Goal: Information Seeking & Learning: Learn about a topic

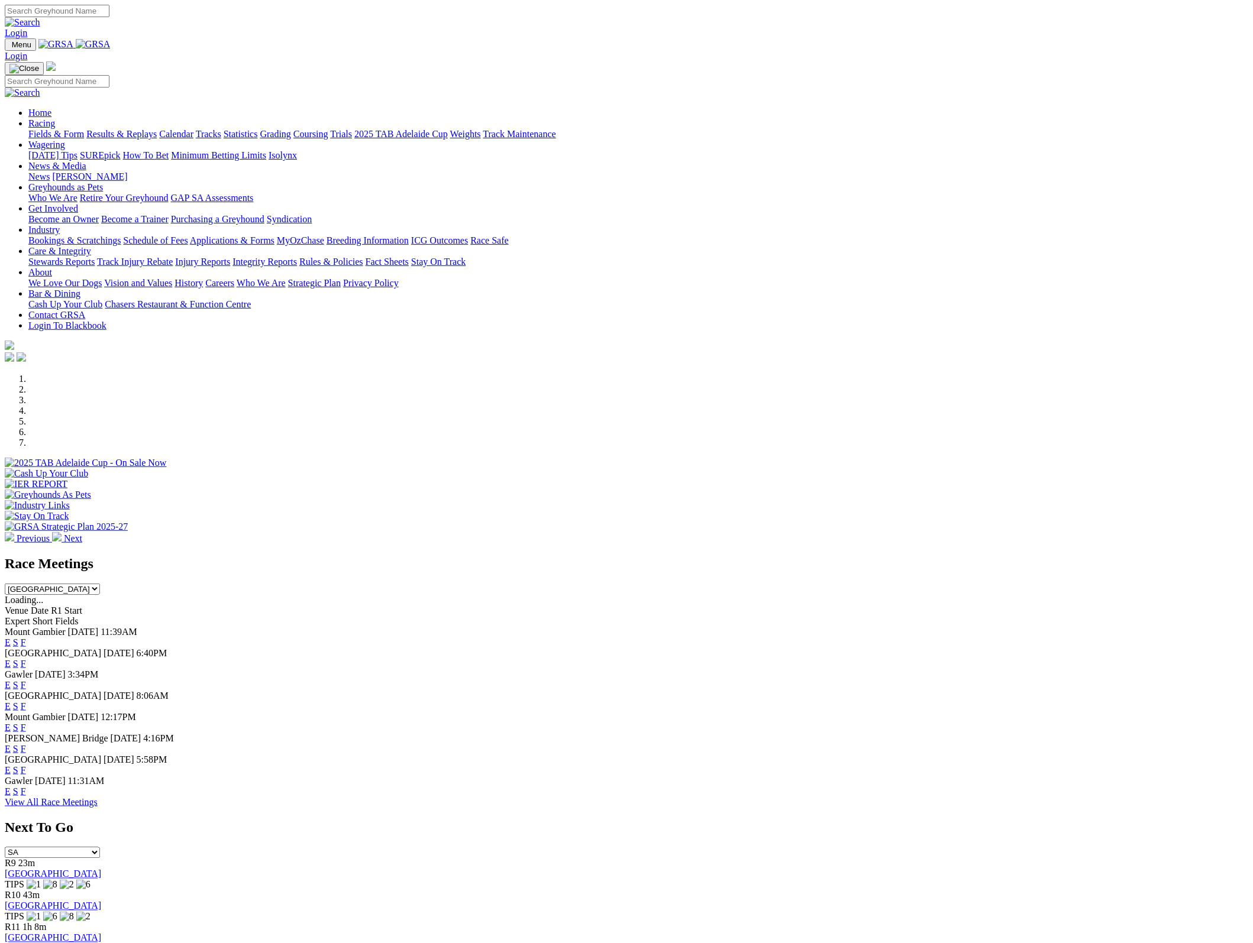
click at [100, 848] on select "SA NSW NT QLD TAS VIC WA" at bounding box center [52, 853] width 95 height 11
select select "TAS"
click at [100, 848] on select "SA NSW NT QLD TAS VIC WA" at bounding box center [52, 853] width 95 height 11
click at [49, 870] on link "Launceston" at bounding box center [27, 875] width 44 height 10
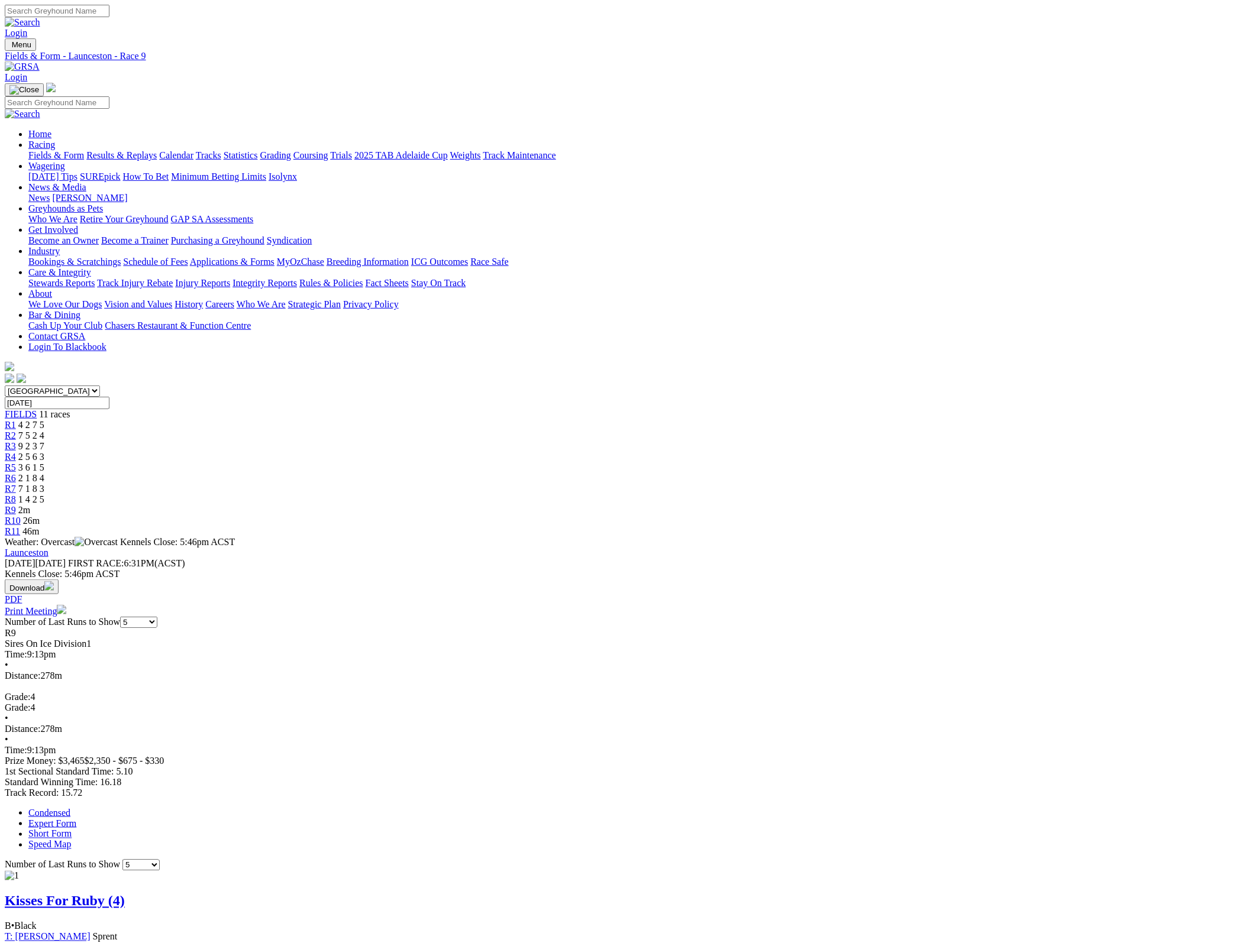
click at [160, 860] on select "5 10 20 Career" at bounding box center [140, 865] width 37 height 11
select select "20"
click at [160, 860] on select "5 10 20 Career" at bounding box center [140, 865] width 37 height 11
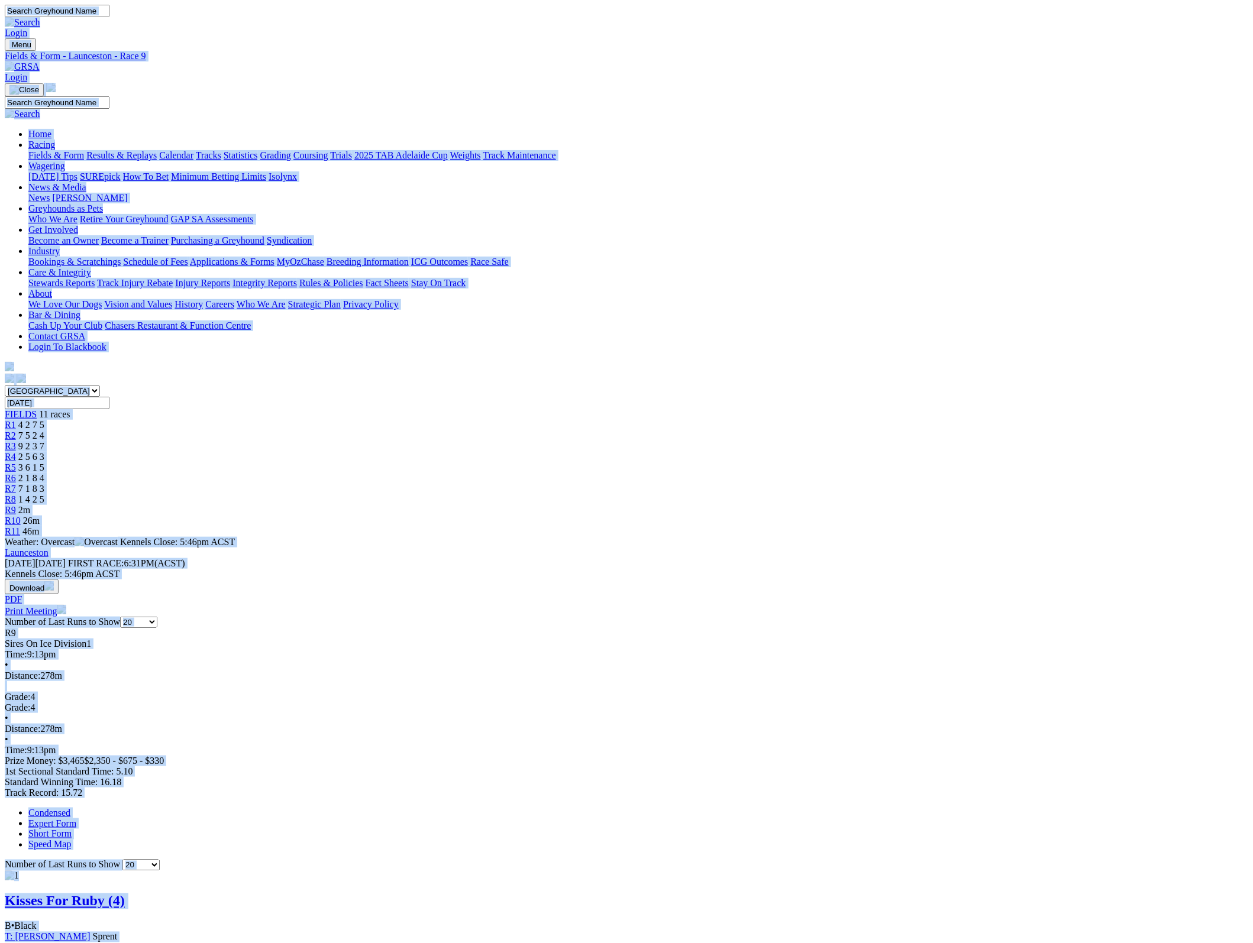
copy body "Login Menu Fields & Form - Launceston - Race 9 Login Home Racing Fields & Form …"
click at [40, 62] on link at bounding box center [22, 67] width 35 height 10
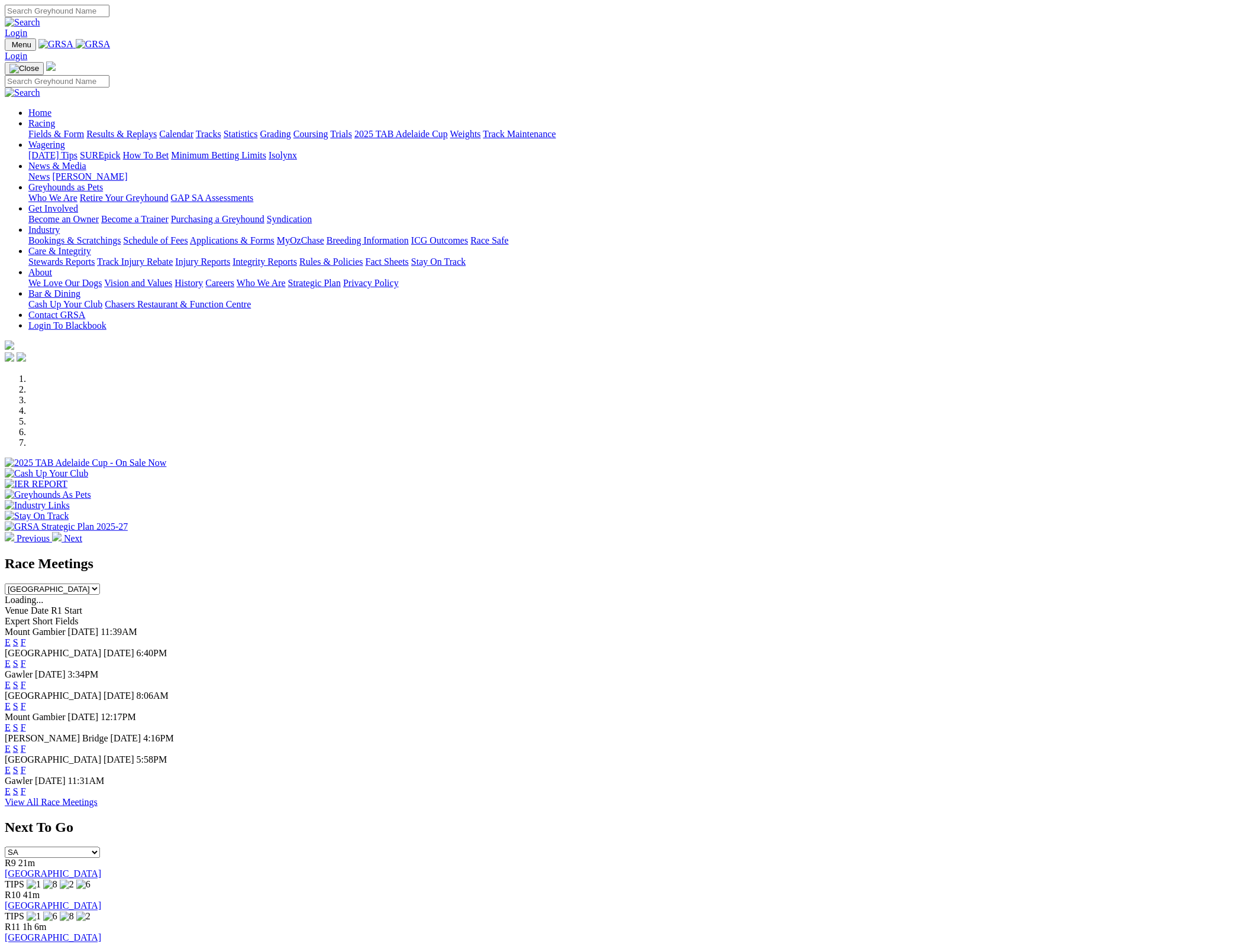
click at [100, 848] on select "SA NSW NT QLD TAS VIC WA" at bounding box center [52, 853] width 95 height 11
select select "NSW"
click at [100, 848] on select "SA NSW NT QLD TAS VIC WA" at bounding box center [52, 853] width 95 height 11
click at [101, 870] on link "Wentworth Park" at bounding box center [53, 875] width 96 height 10
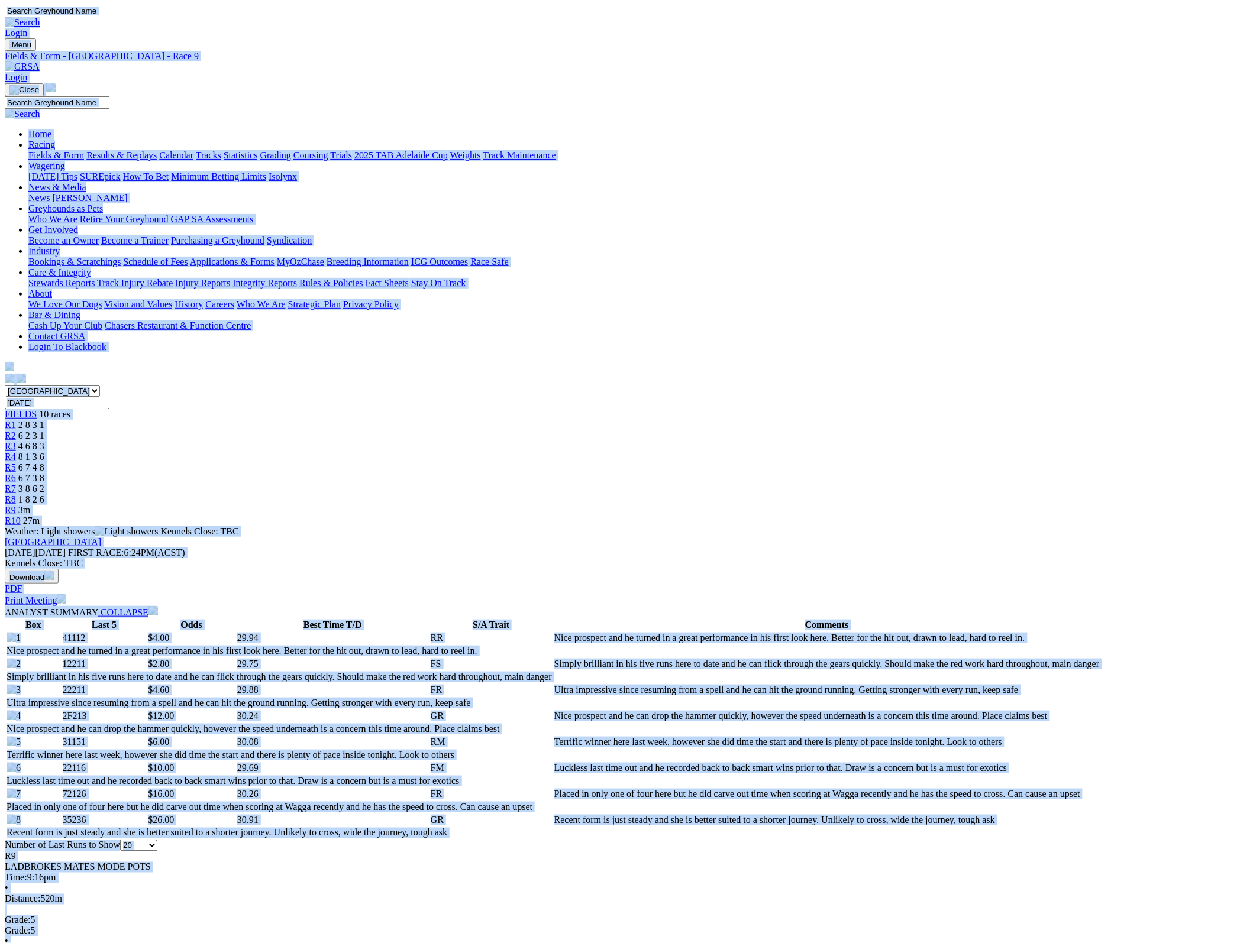
copy body "Login Menu Fields & Form - Wentworth Park - Race 9 Login Home Racing Fields & F…"
click at [40, 62] on img at bounding box center [22, 67] width 35 height 11
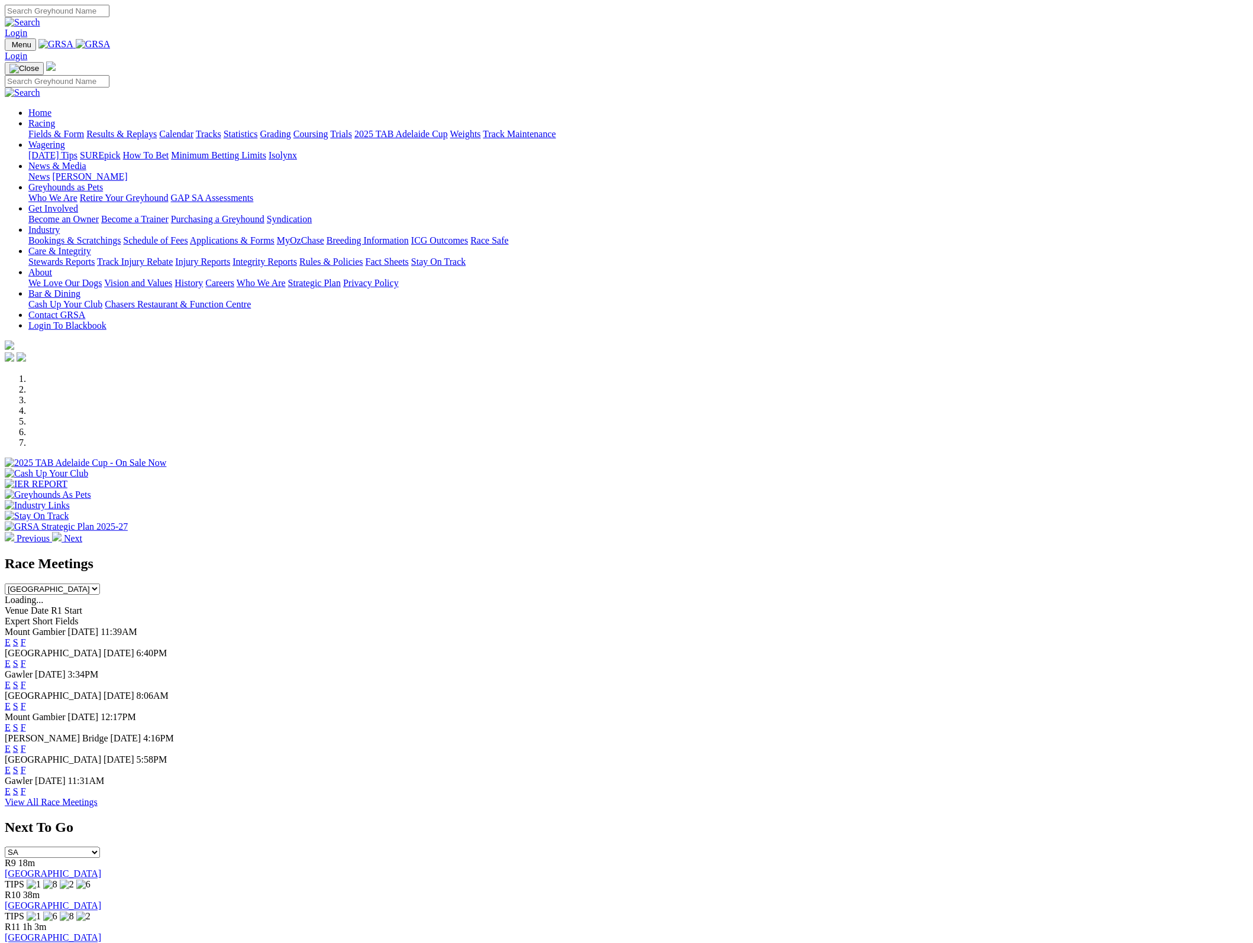
select select "VIC"
click at [100, 848] on select "SA [GEOGRAPHIC_DATA] [GEOGRAPHIC_DATA] [GEOGRAPHIC_DATA] [GEOGRAPHIC_DATA] [GEO…" at bounding box center [52, 853] width 95 height 11
click at [97, 870] on link "The [PERSON_NAME]" at bounding box center [51, 875] width 92 height 10
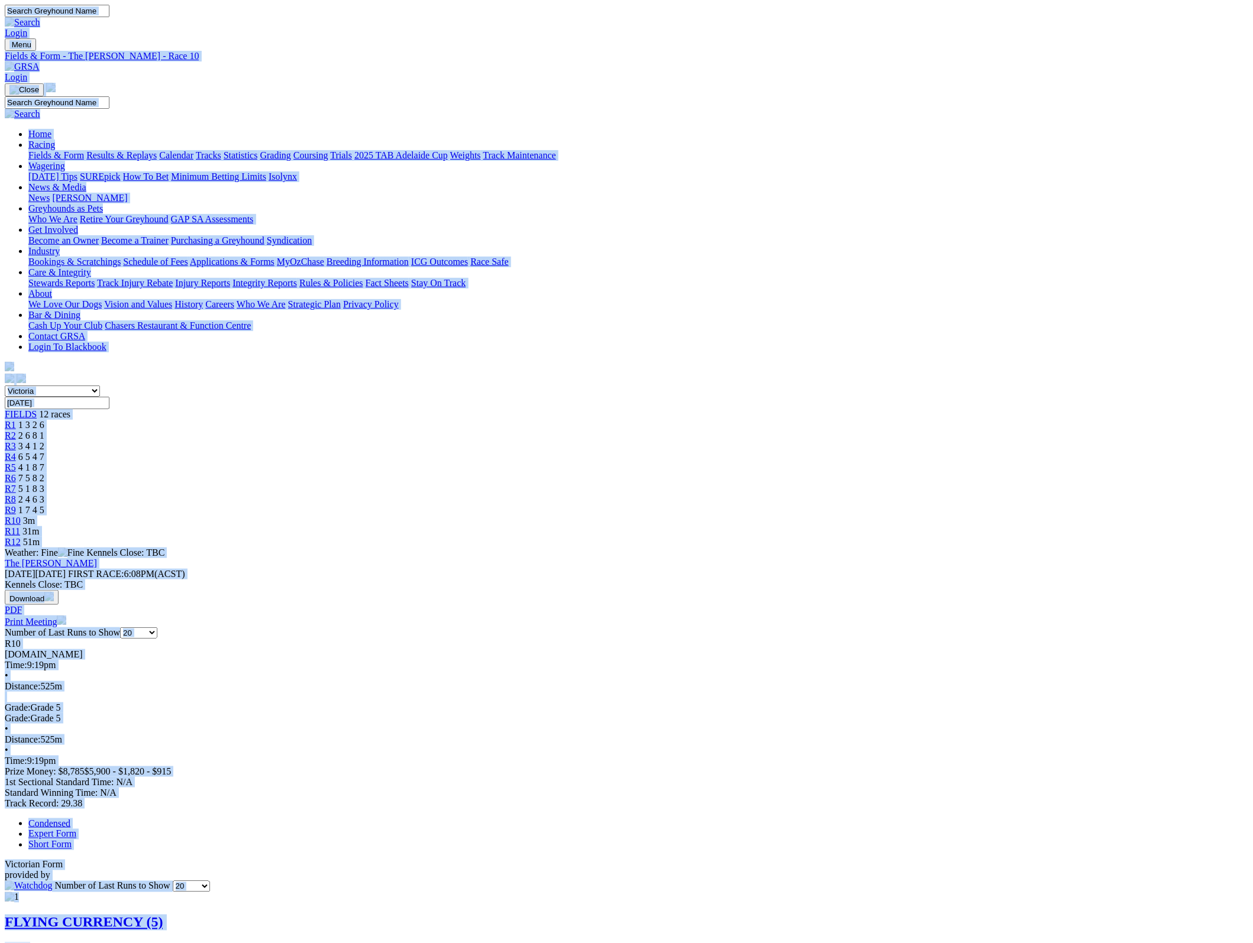
copy body "Login Menu Fields & Form - The Meadows - Race 10 Login Home Racing Fields & For…"
click at [40, 62] on img at bounding box center [22, 67] width 35 height 11
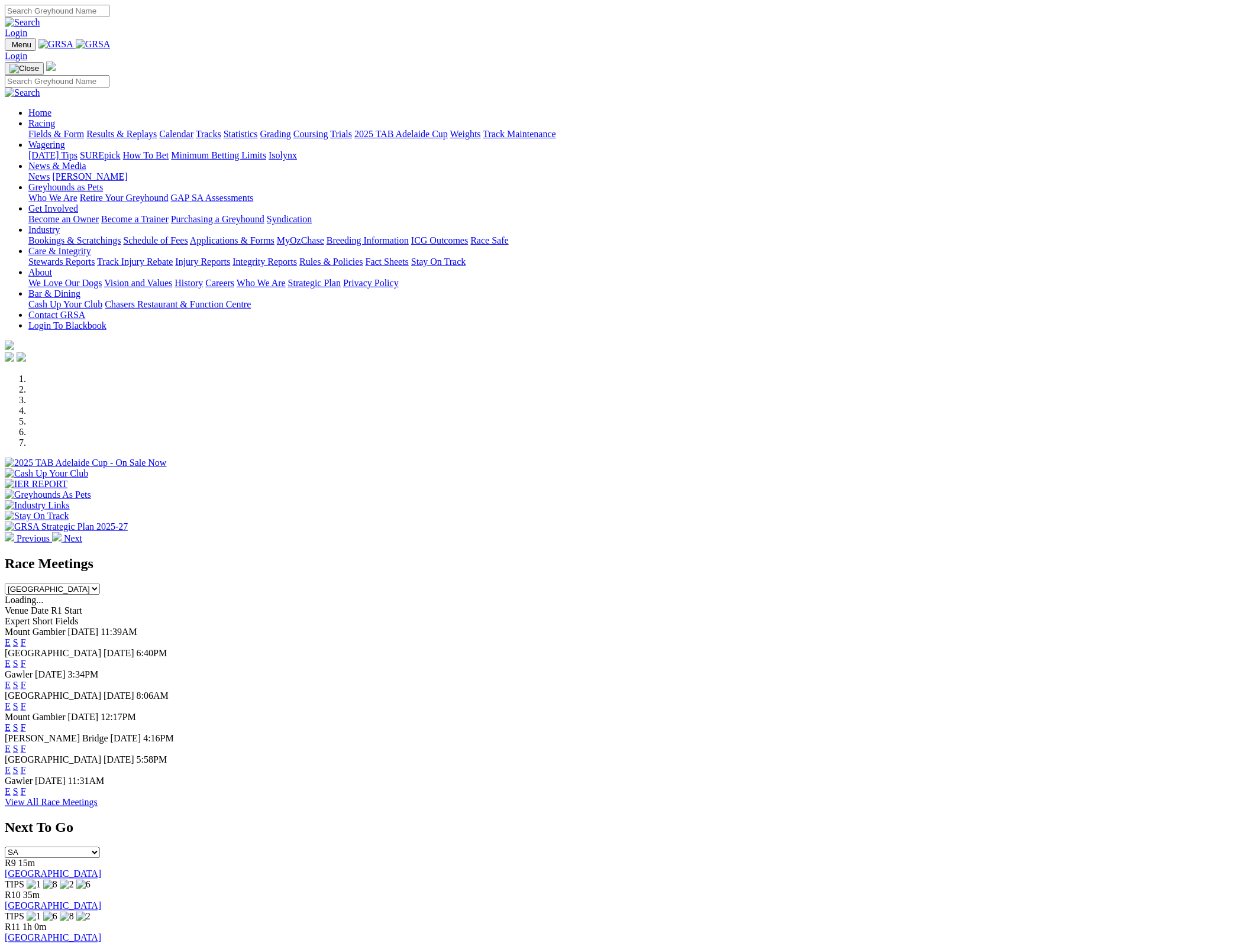
select select "WA"
click at [100, 848] on select "SA [GEOGRAPHIC_DATA] [GEOGRAPHIC_DATA] [GEOGRAPHIC_DATA] [GEOGRAPHIC_DATA] [GEO…" at bounding box center [52, 853] width 95 height 11
click at [911, 859] on div "R7 6m Cannington TIPS" at bounding box center [626, 875] width 1243 height 32
click at [49, 870] on link "Cannington" at bounding box center [27, 875] width 44 height 10
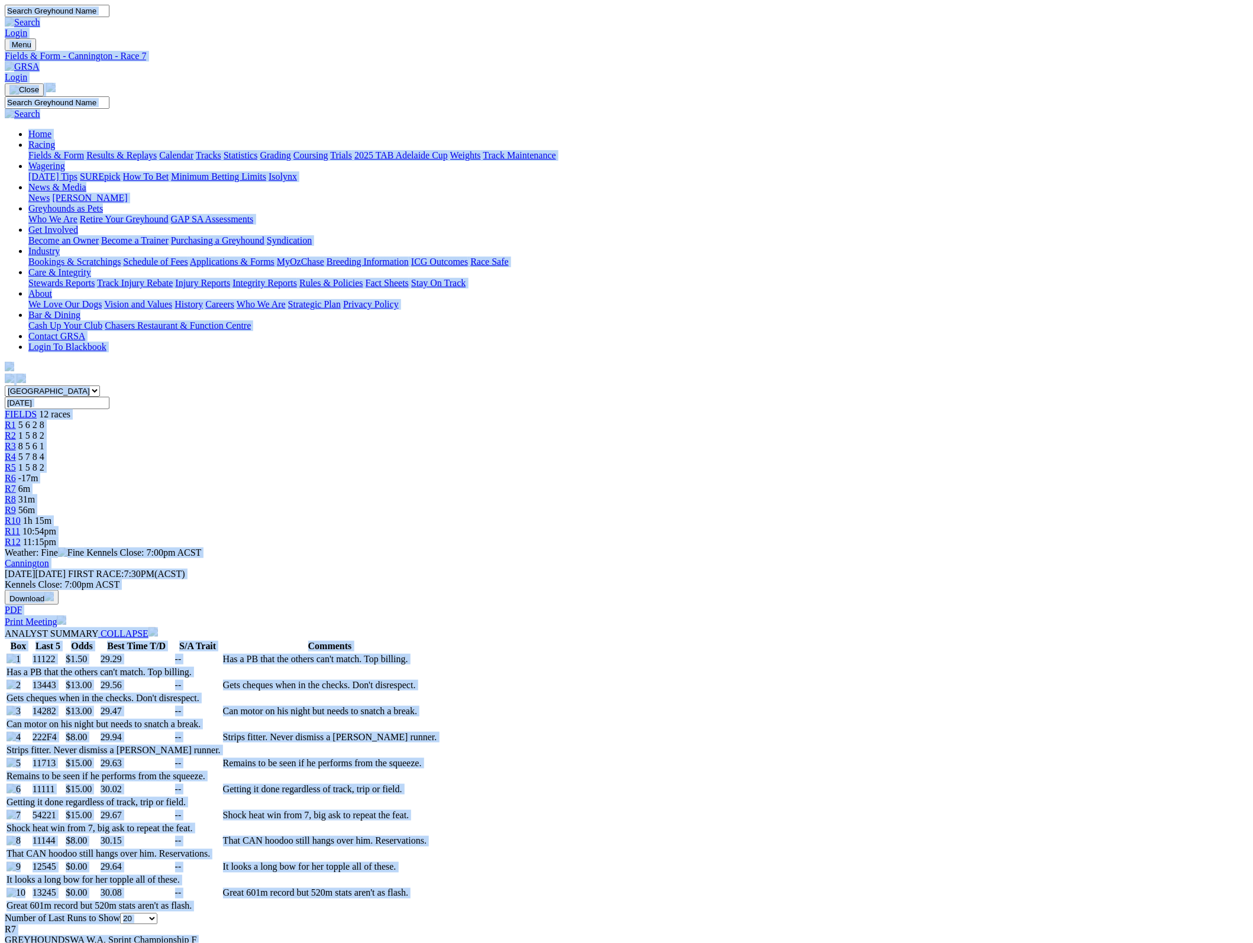
copy body "Login Menu Fields & Form - Cannington - Race 7 Login Home Racing Fields & Form …"
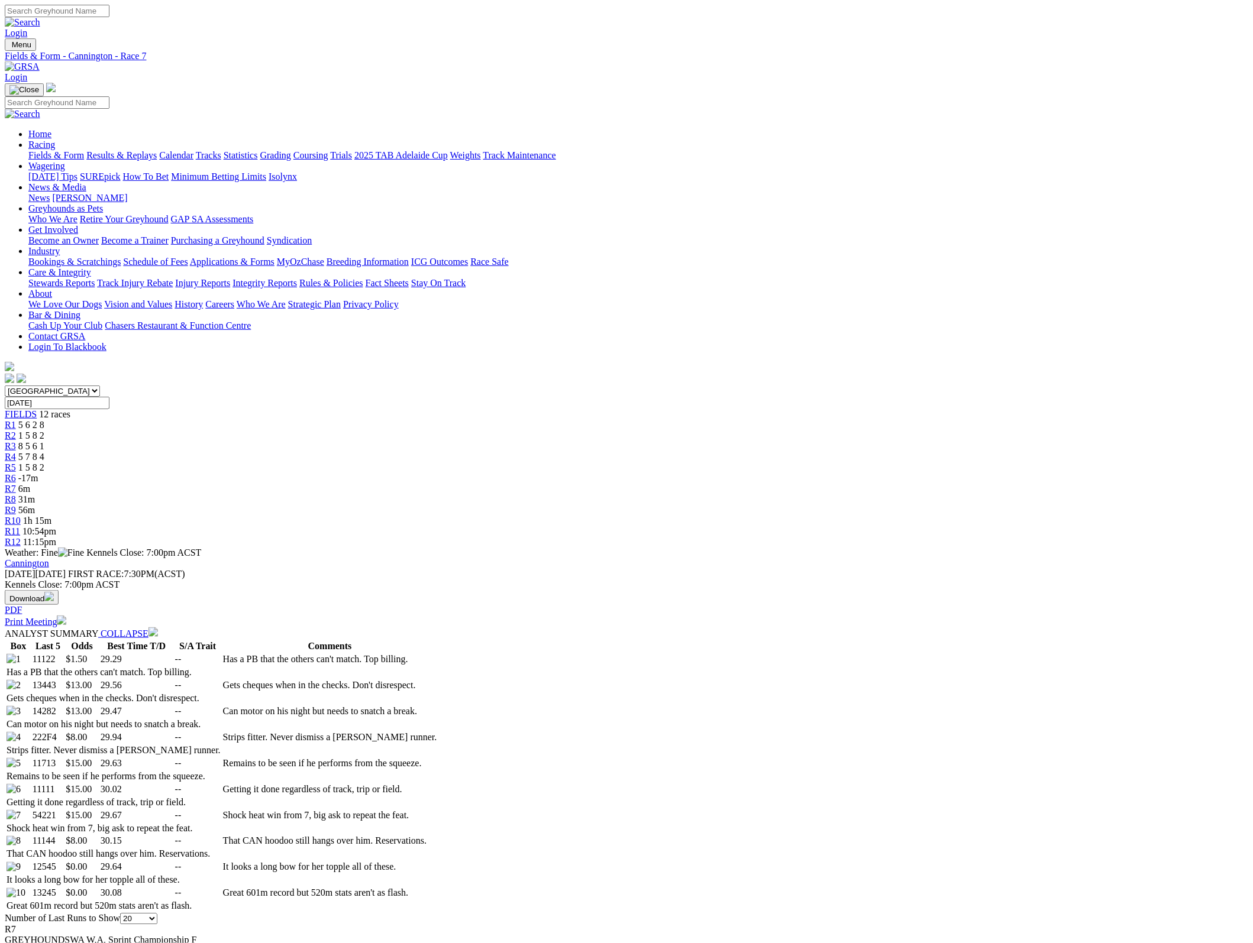
click at [40, 62] on img at bounding box center [22, 67] width 35 height 11
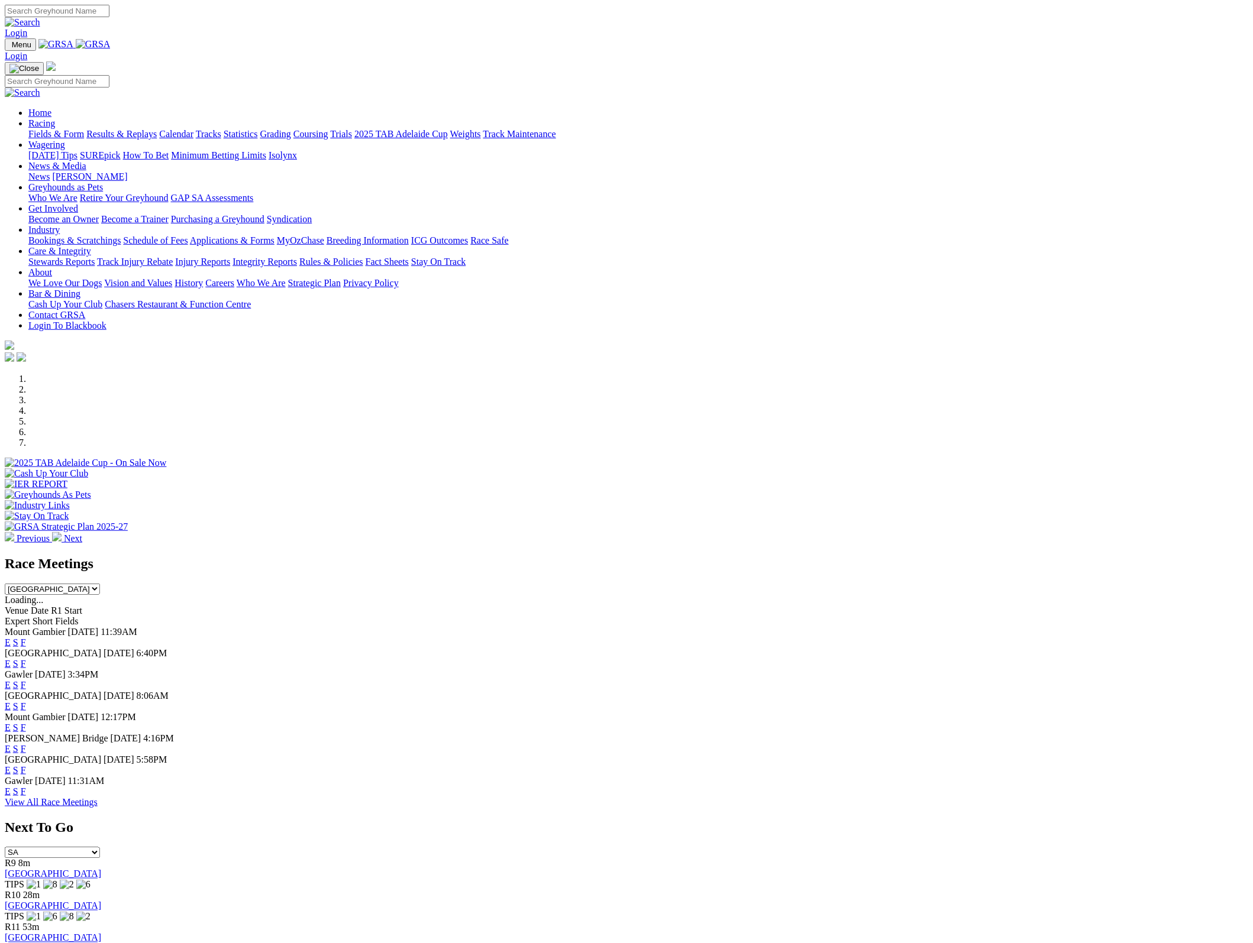
click at [100, 848] on select "SA [GEOGRAPHIC_DATA] [GEOGRAPHIC_DATA] [GEOGRAPHIC_DATA] [GEOGRAPHIC_DATA] [GEO…" at bounding box center [52, 853] width 95 height 11
select select "QLD"
click at [100, 848] on select "SA [GEOGRAPHIC_DATA] [GEOGRAPHIC_DATA] [GEOGRAPHIC_DATA] [GEOGRAPHIC_DATA] [GEO…" at bounding box center [52, 853] width 95 height 11
click at [957, 870] on div "[GEOGRAPHIC_DATA]" at bounding box center [626, 875] width 1243 height 11
click at [101, 870] on link "[GEOGRAPHIC_DATA]" at bounding box center [53, 875] width 96 height 10
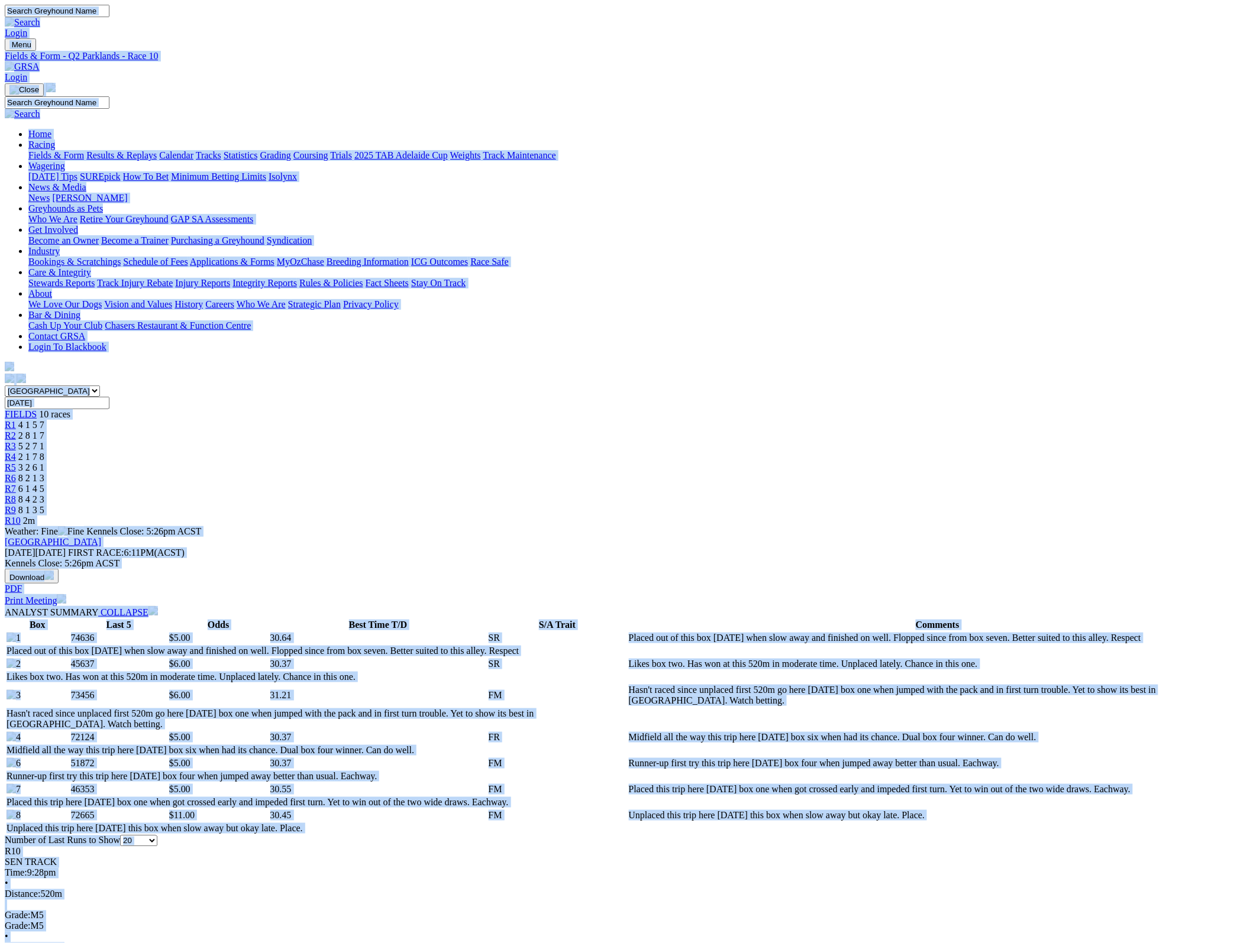
copy body "Login Menu Fields & Form - Q2 Parklands - Race 10 Login Home Racing Fields & Fo…"
click at [40, 62] on img at bounding box center [22, 67] width 35 height 11
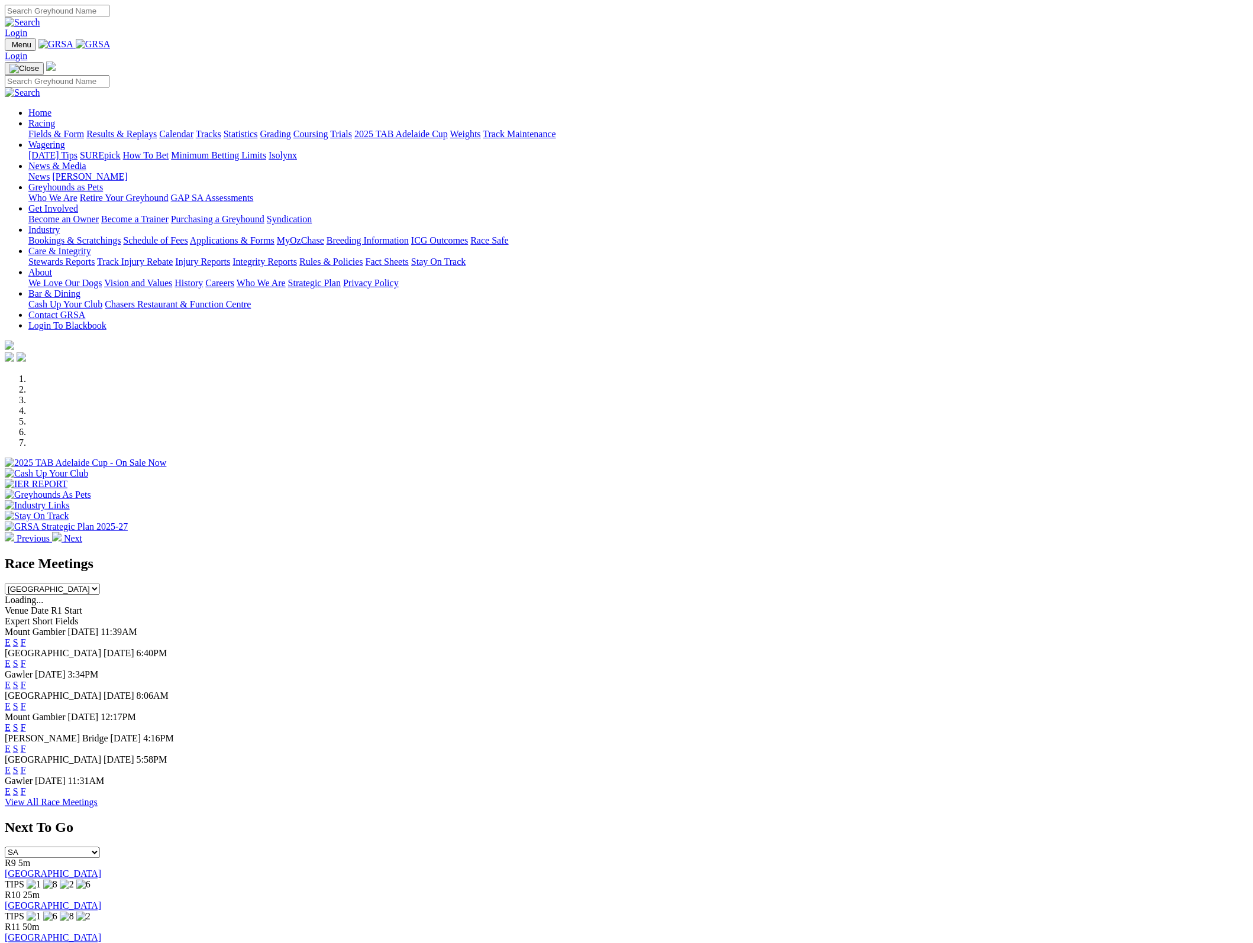
click at [101, 870] on link "[GEOGRAPHIC_DATA]" at bounding box center [53, 875] width 96 height 10
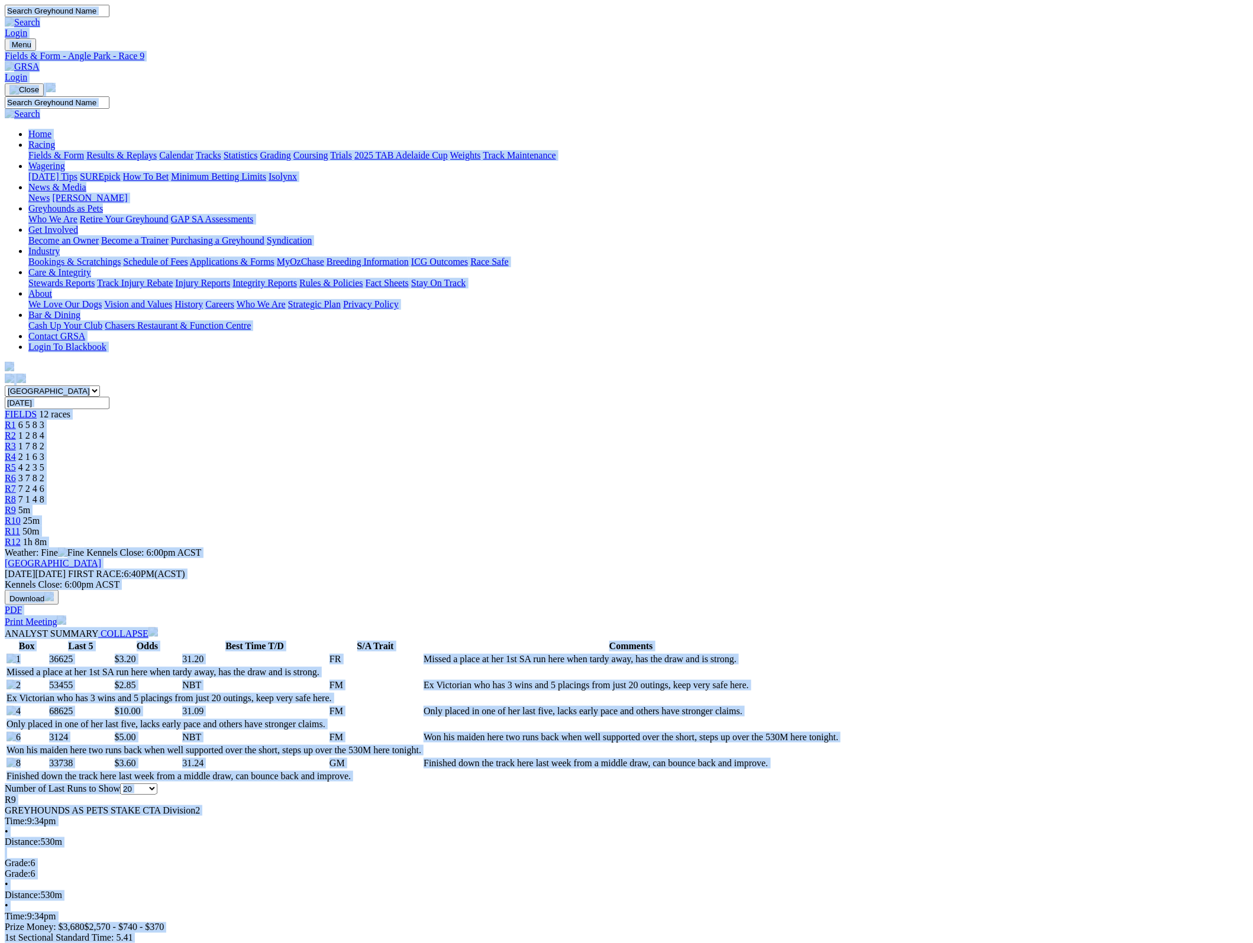
copy body "Login Menu Fields & Form - Angle Park - Race 9 Login Home Racing Fields & Form …"
click at [40, 62] on img at bounding box center [22, 67] width 35 height 11
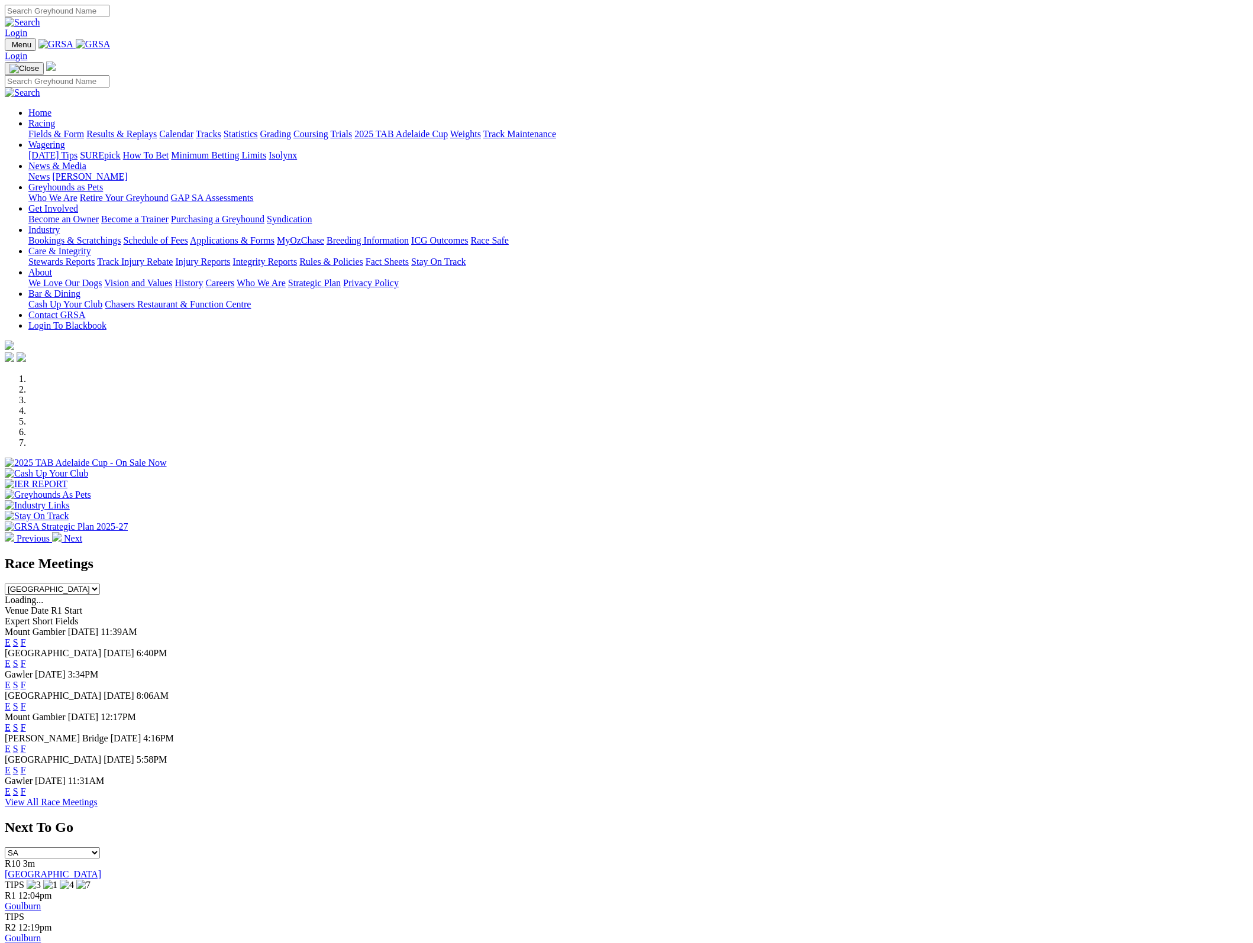
select select "[GEOGRAPHIC_DATA]"
click at [101, 870] on link "[GEOGRAPHIC_DATA]" at bounding box center [53, 875] width 96 height 10
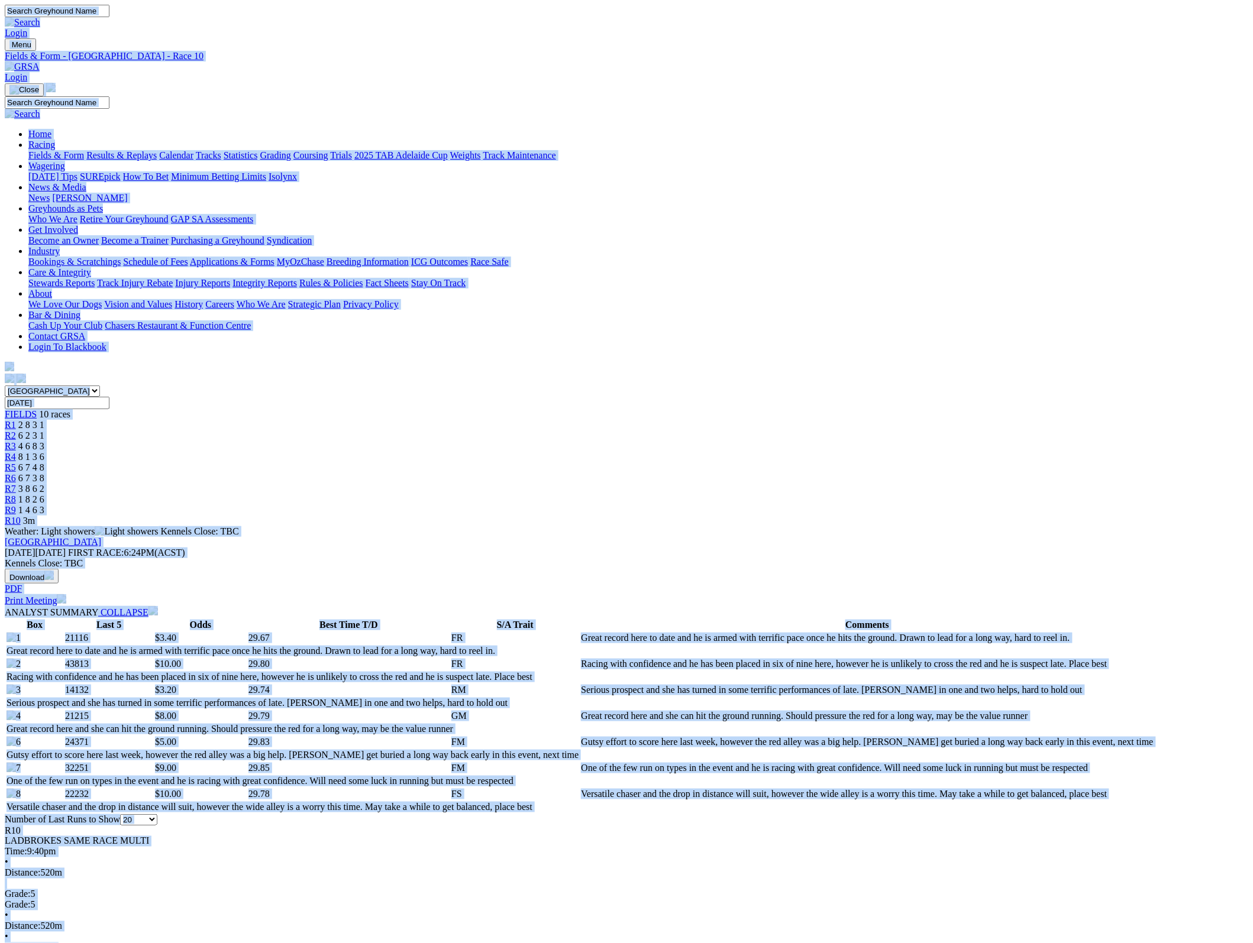
copy body "Login Menu Fields & Form - Wentworth Park - Race 10 Login Home Racing Fields & …"
click at [40, 62] on img at bounding box center [22, 67] width 35 height 11
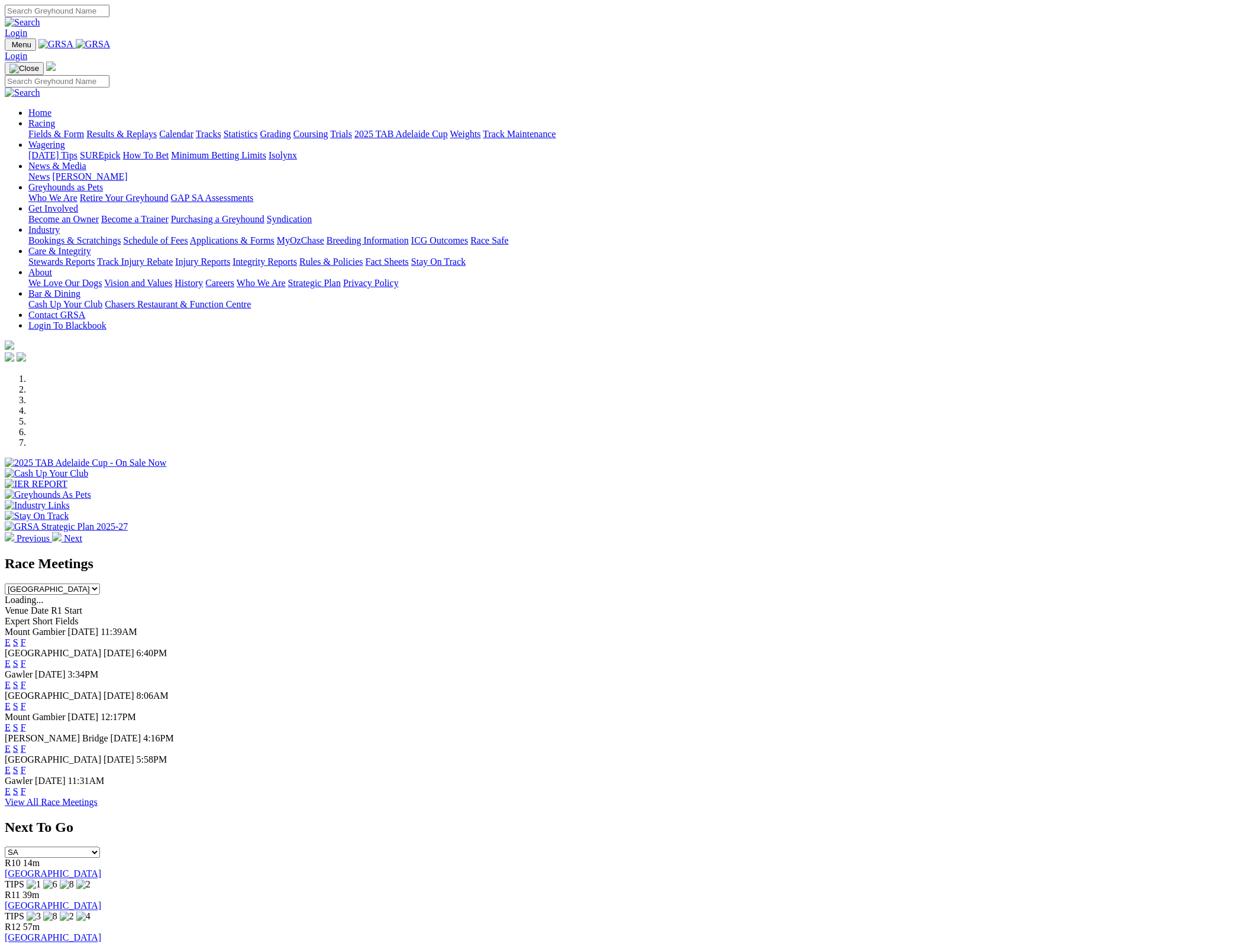
drag, startPoint x: 0, startPoint y: 0, endPoint x: 992, endPoint y: 479, distance: 1101.6
click at [100, 848] on select "SA [GEOGRAPHIC_DATA] [GEOGRAPHIC_DATA] [GEOGRAPHIC_DATA] [GEOGRAPHIC_DATA] [GEO…" at bounding box center [52, 853] width 95 height 11
select select "VIC"
click at [100, 848] on select "SA [GEOGRAPHIC_DATA] [GEOGRAPHIC_DATA] [GEOGRAPHIC_DATA] [GEOGRAPHIC_DATA] [GEO…" at bounding box center [52, 853] width 95 height 11
click at [97, 870] on link "The [PERSON_NAME]" at bounding box center [51, 875] width 92 height 10
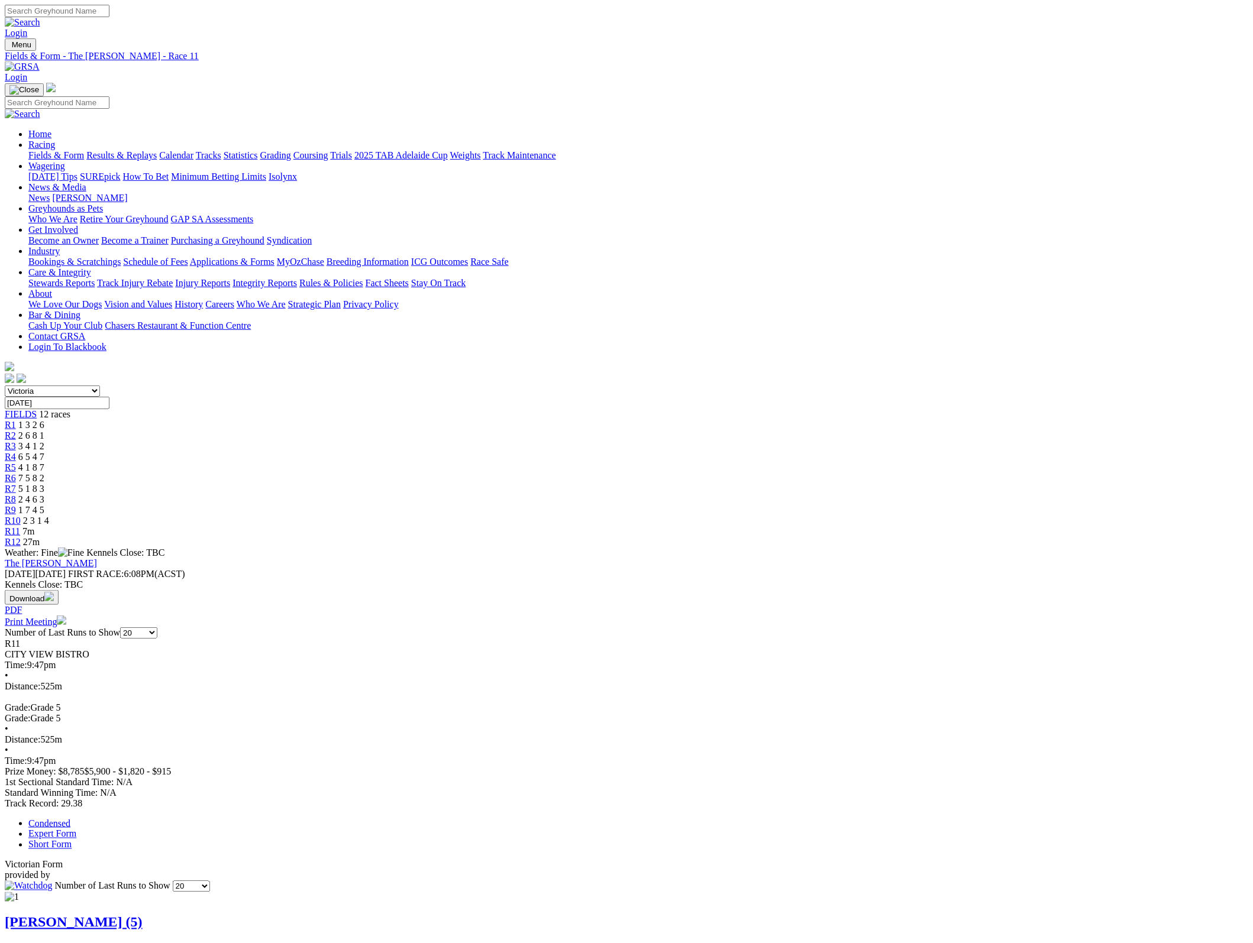
click at [59, 590] on button "Download" at bounding box center [32, 597] width 54 height 15
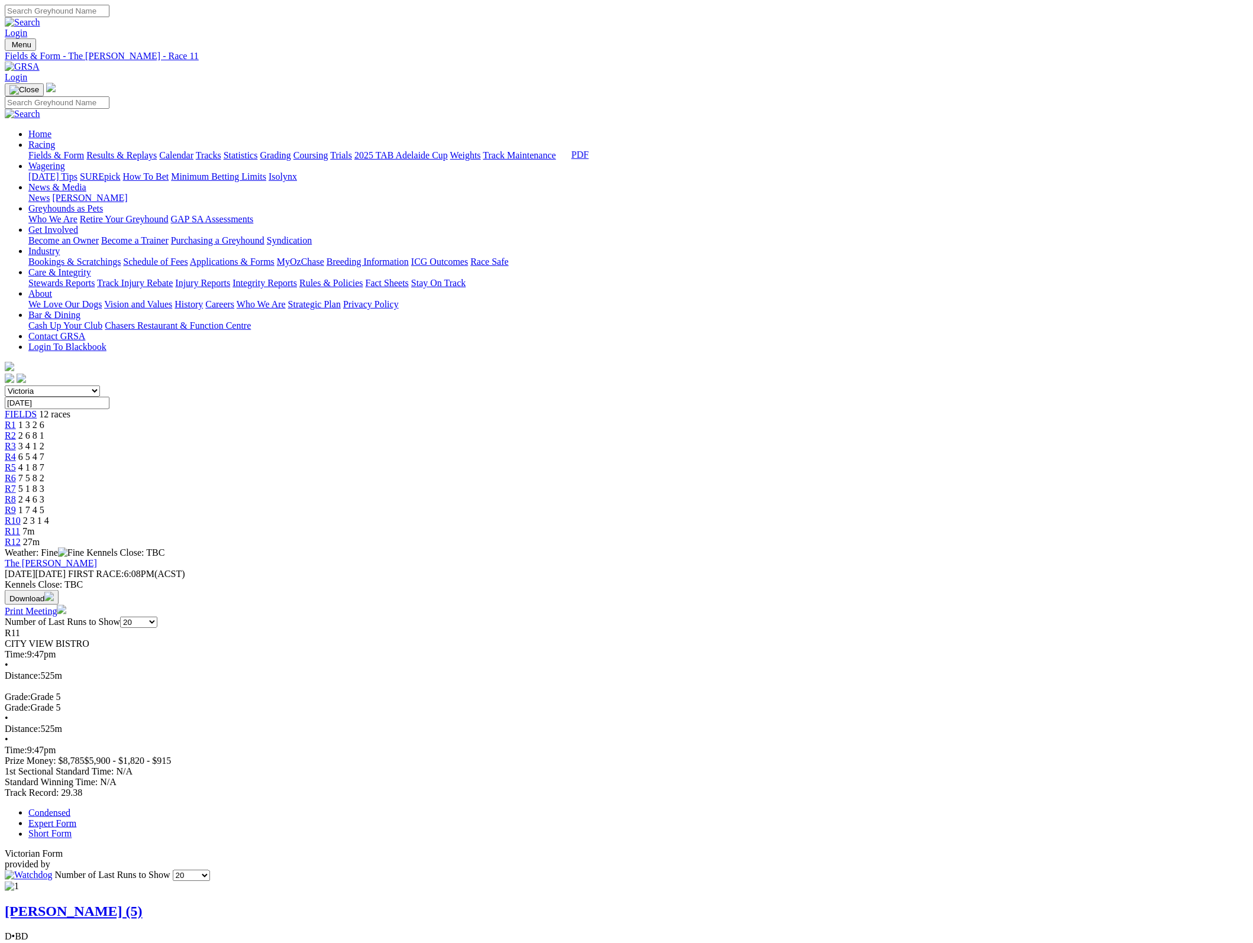
click at [899, 799] on div at bounding box center [626, 799] width 1243 height 0
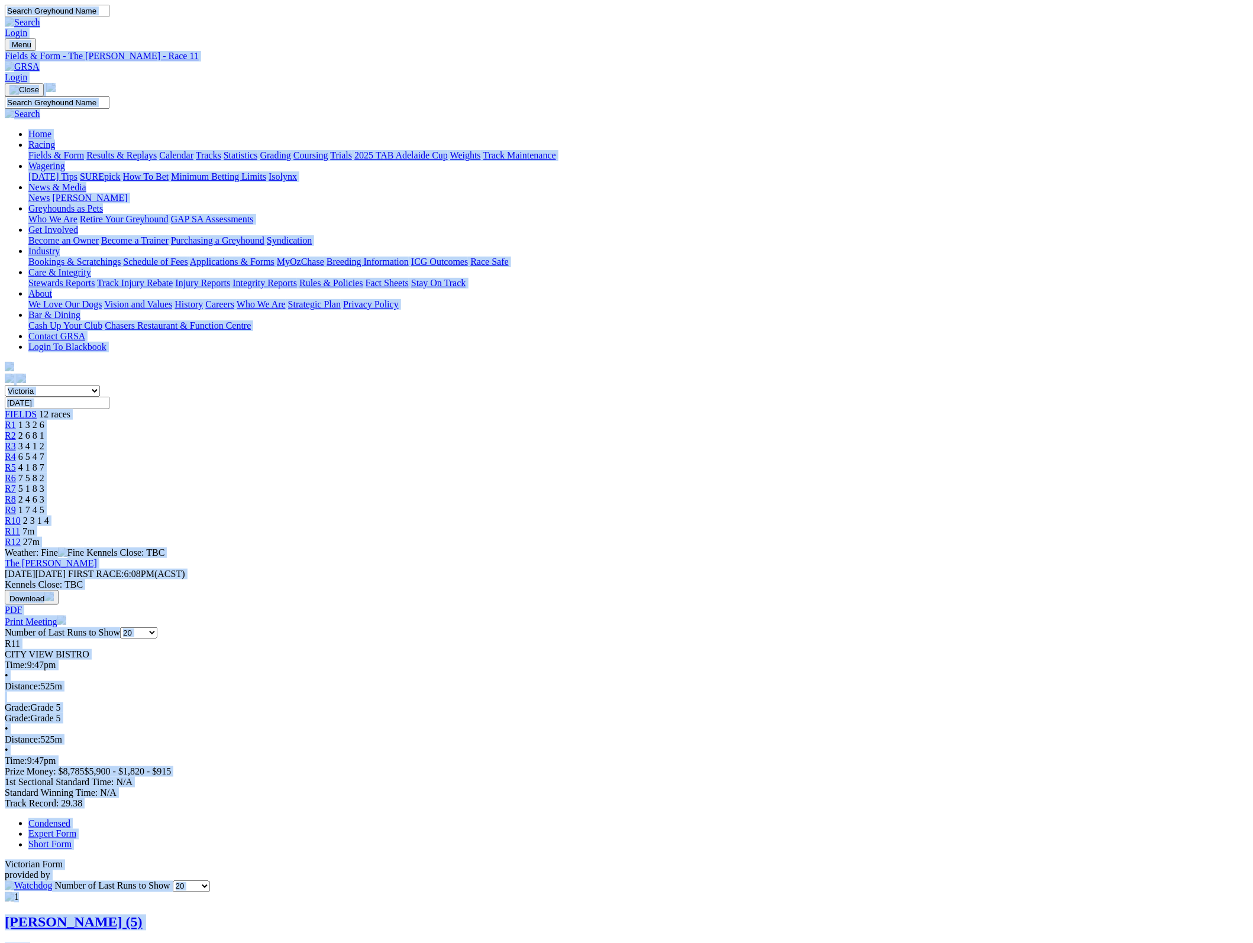
copy body "Login Menu Fields & Form - The Meadows - Race 11 Login Home Racing Fields & For…"
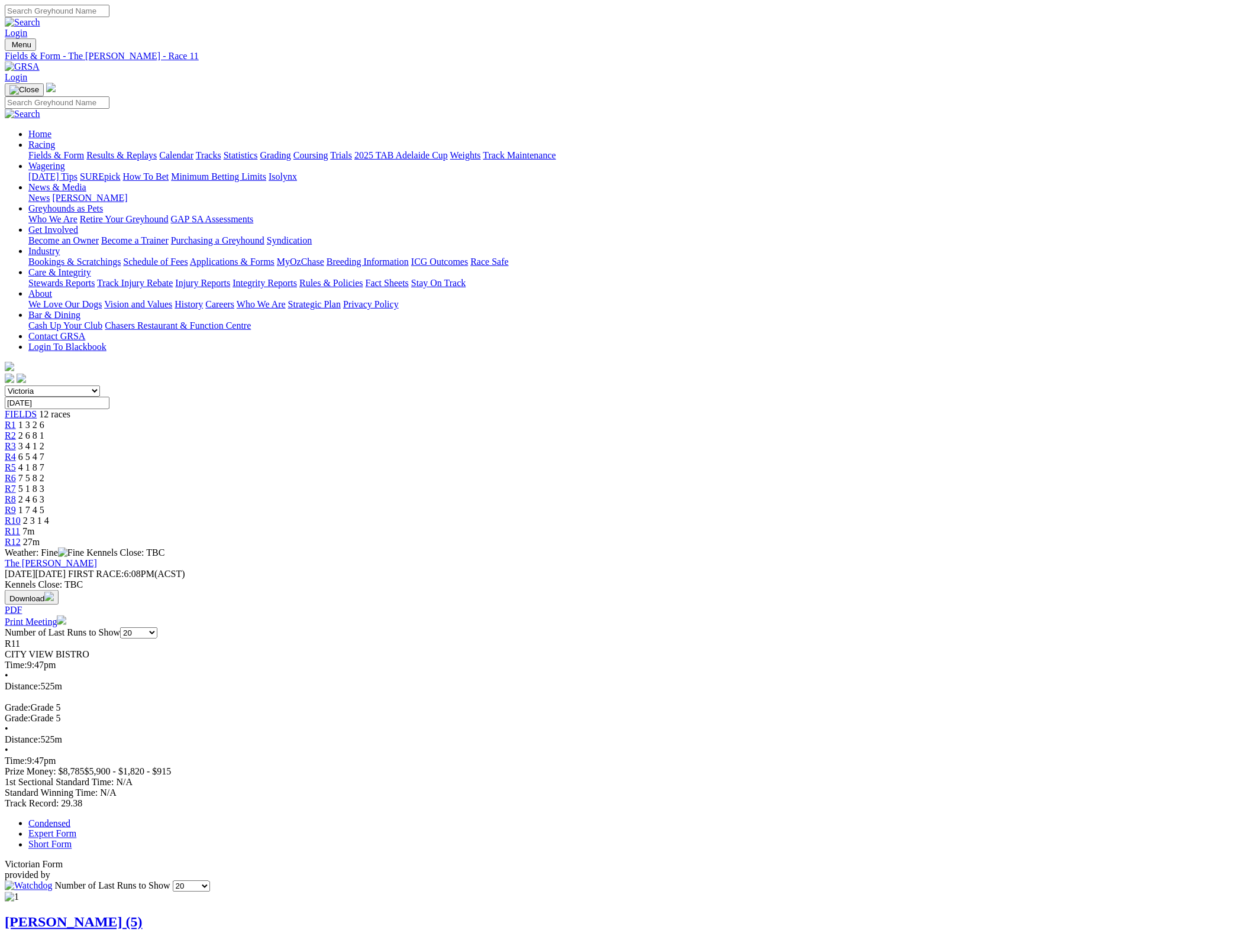
click at [40, 62] on img at bounding box center [22, 67] width 35 height 11
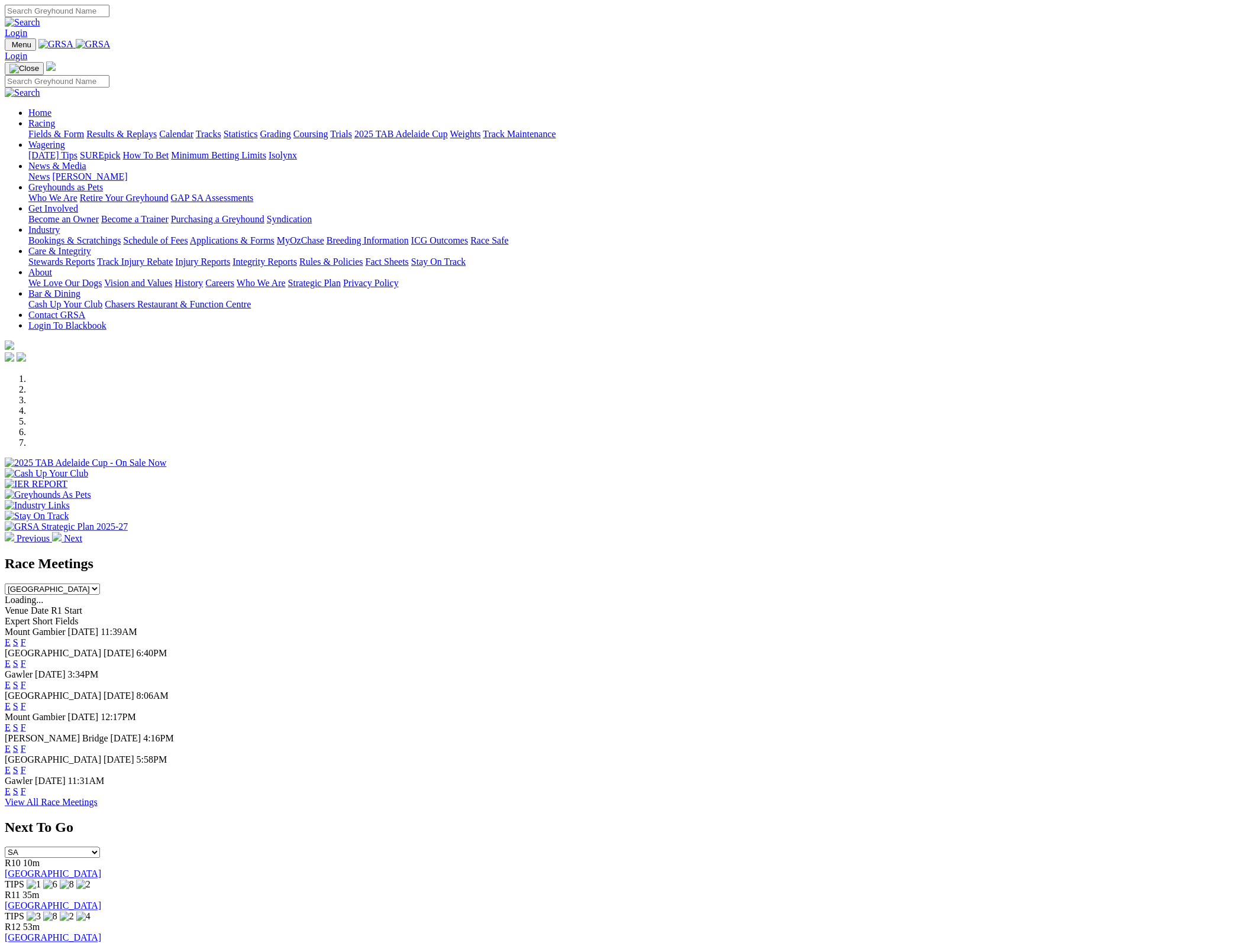
click at [100, 848] on select "SA [GEOGRAPHIC_DATA] [GEOGRAPHIC_DATA] [GEOGRAPHIC_DATA] [GEOGRAPHIC_DATA] [GEO…" at bounding box center [52, 853] width 95 height 11
select select "WA"
click at [100, 848] on select "SA NSW NT QLD TAS VIC WA" at bounding box center [52, 853] width 95 height 11
click at [929, 859] on div "R8 6m Cannington TIPS" at bounding box center [626, 875] width 1243 height 32
click at [49, 870] on link "Cannington" at bounding box center [27, 875] width 44 height 10
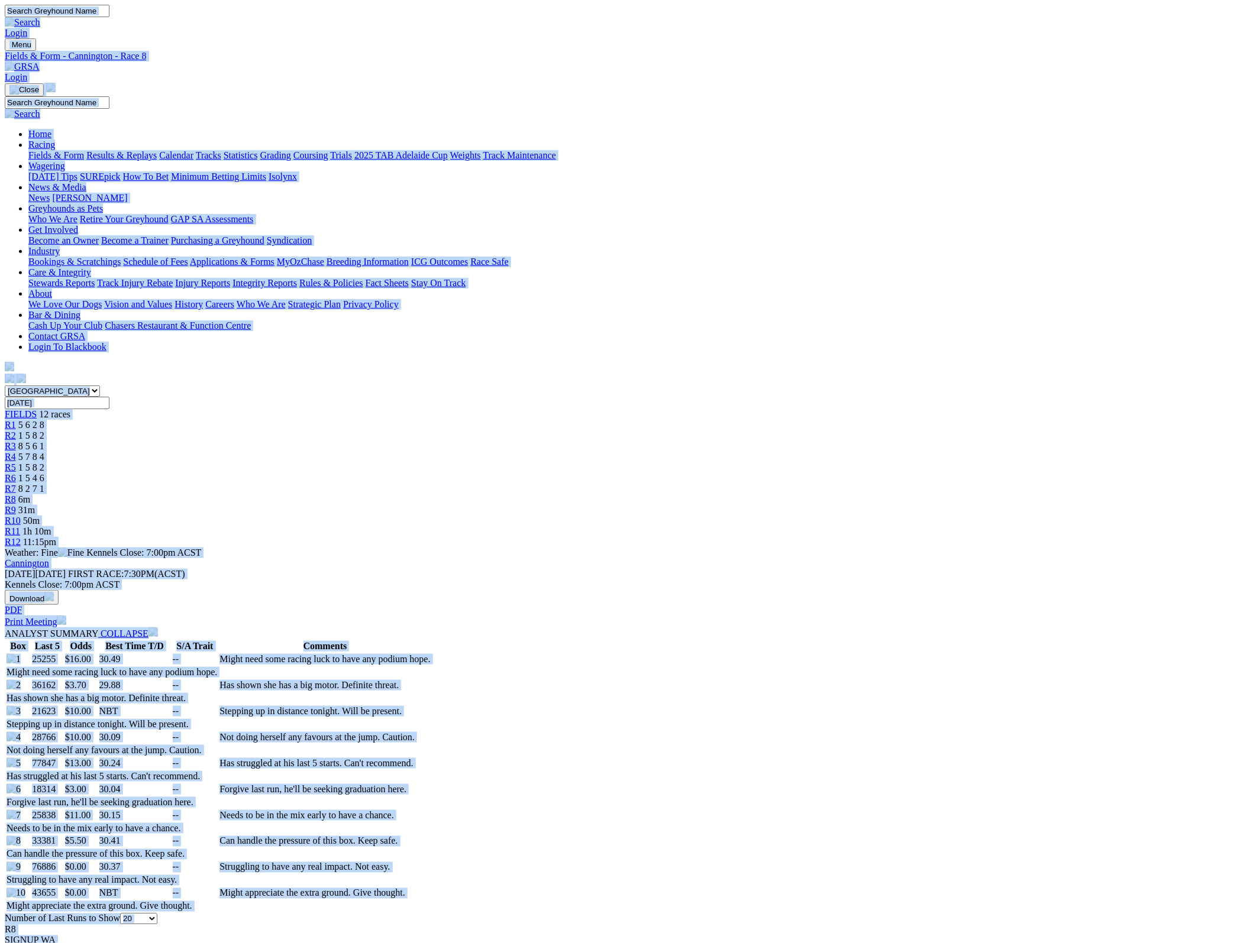
copy body "Login Menu Fields & Form - Cannington - Race 8 Login Home Racing Fields & Form …"
click at [40, 62] on img at bounding box center [22, 67] width 35 height 11
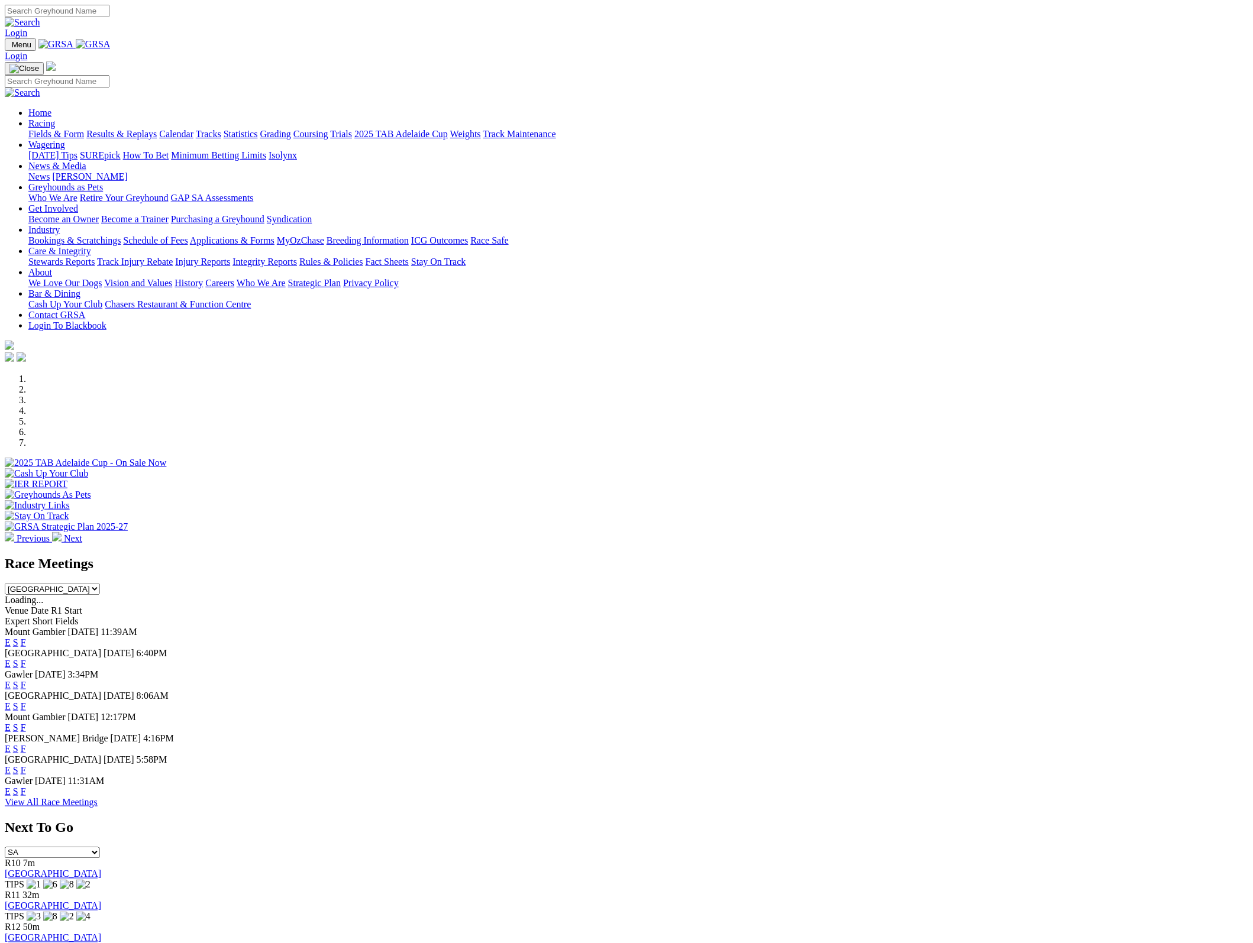
select select "VIC"
click at [100, 848] on select "SA NSW NT QLD TAS VIC WA" at bounding box center [52, 853] width 95 height 11
click at [97, 901] on link "The [PERSON_NAME]" at bounding box center [51, 906] width 92 height 10
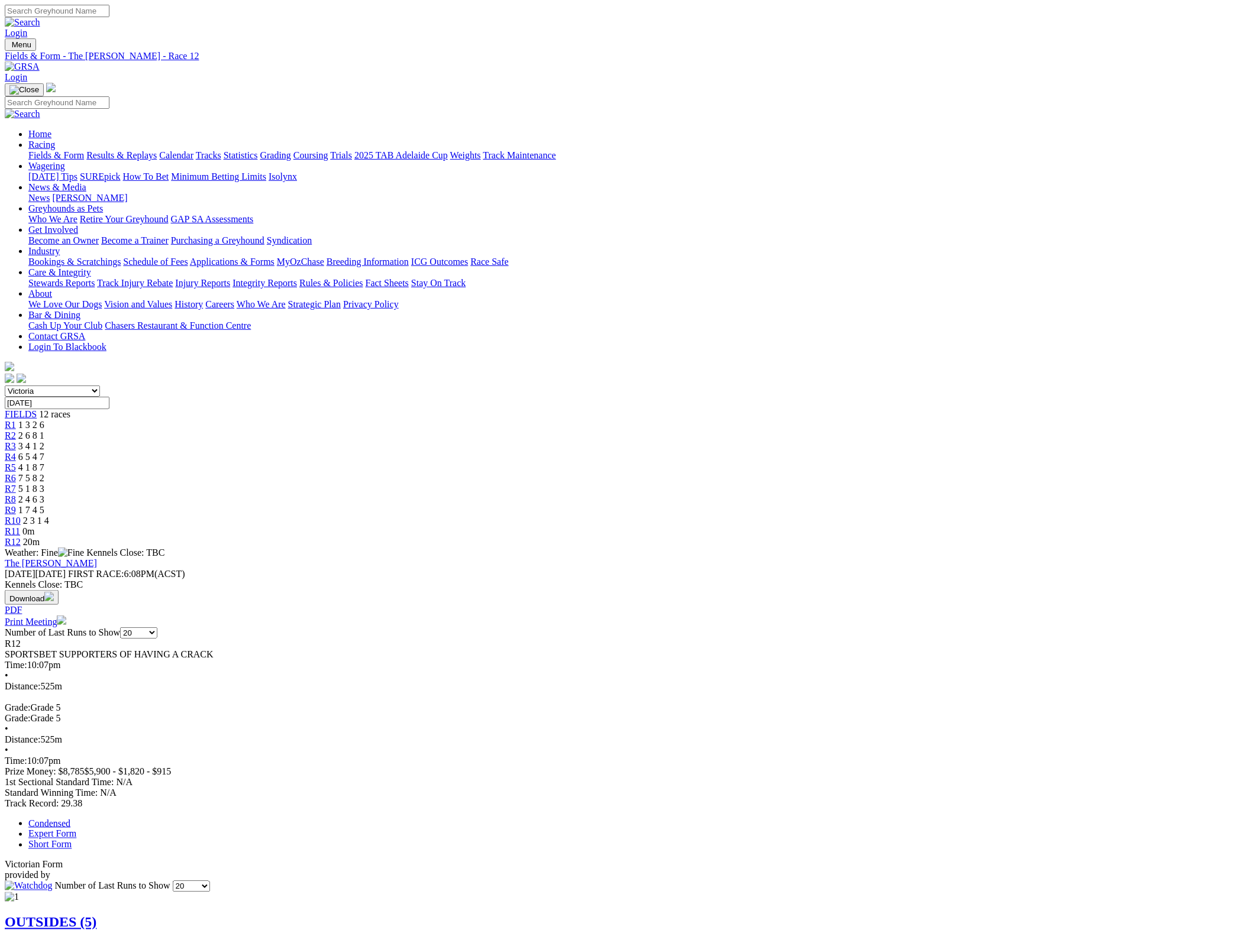
drag, startPoint x: 1074, startPoint y: 558, endPoint x: 1033, endPoint y: 584, distance: 47.9
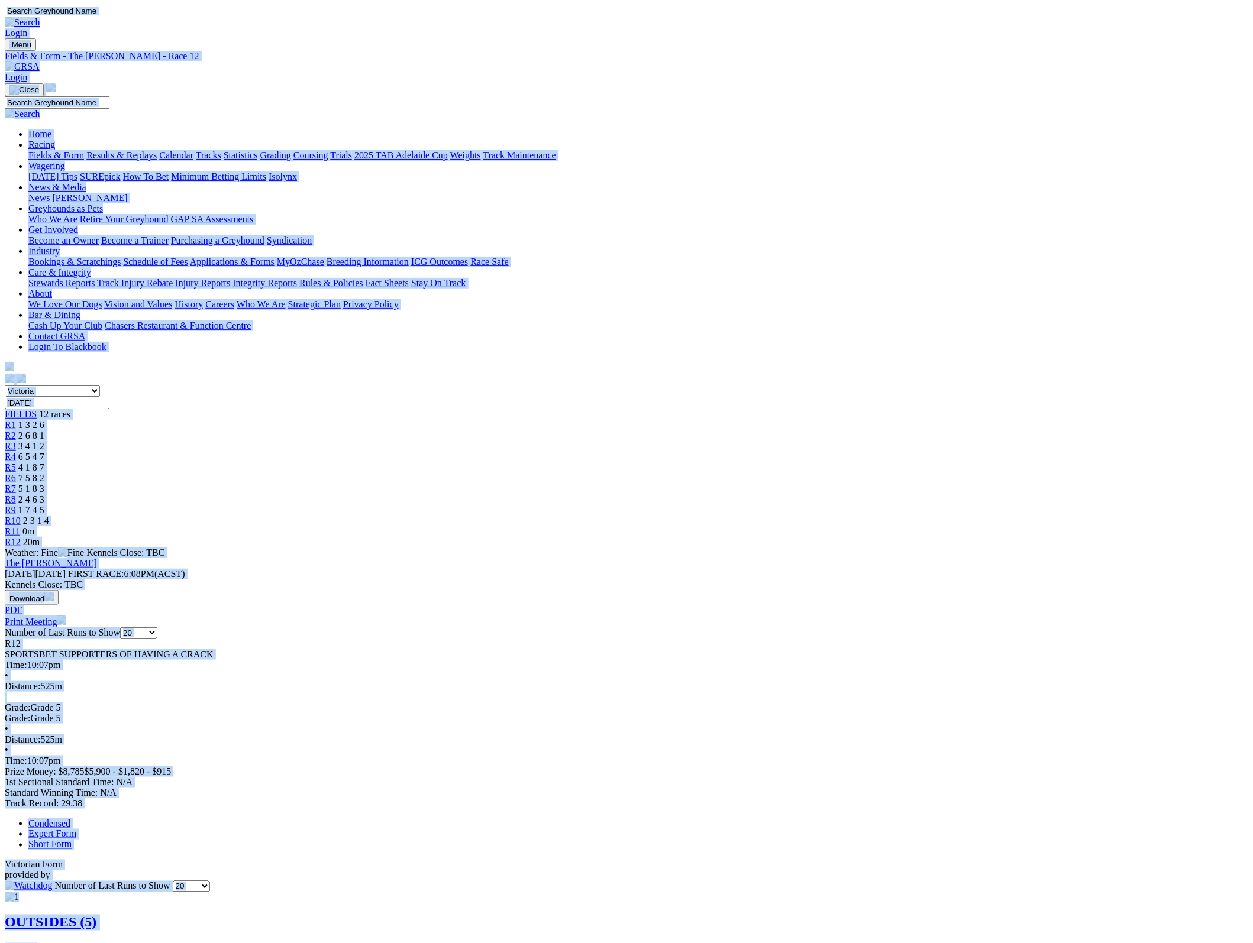
copy body "Login Menu Fields & Form - The Meadows - Race 12 Login Home Racing Fields & For…"
click at [40, 62] on img at bounding box center [22, 67] width 35 height 11
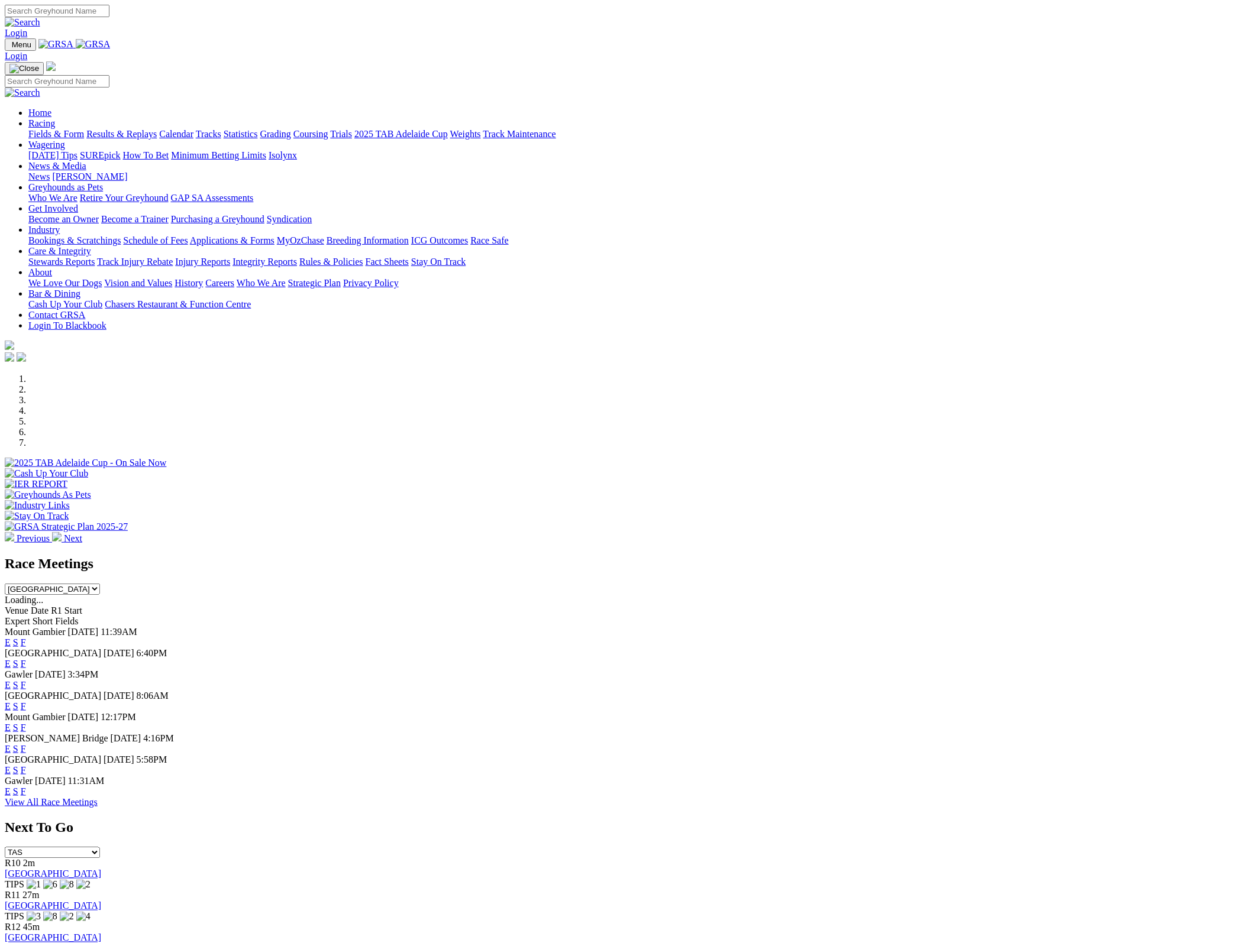
click at [100, 848] on select "SA [GEOGRAPHIC_DATA] [GEOGRAPHIC_DATA] [GEOGRAPHIC_DATA] [GEOGRAPHIC_DATA] [GEO…" at bounding box center [52, 853] width 95 height 11
click at [894, 859] on div "R11 5m [GEOGRAPHIC_DATA] TIPS" at bounding box center [626, 875] width 1243 height 32
click at [100, 848] on select "SA [GEOGRAPHIC_DATA] [GEOGRAPHIC_DATA] [GEOGRAPHIC_DATA] [GEOGRAPHIC_DATA] [GEO…" at bounding box center [52, 853] width 95 height 11
select select "SA"
click at [100, 848] on select "SA [GEOGRAPHIC_DATA] [GEOGRAPHIC_DATA] [GEOGRAPHIC_DATA] [GEOGRAPHIC_DATA] [GEO…" at bounding box center [52, 853] width 95 height 11
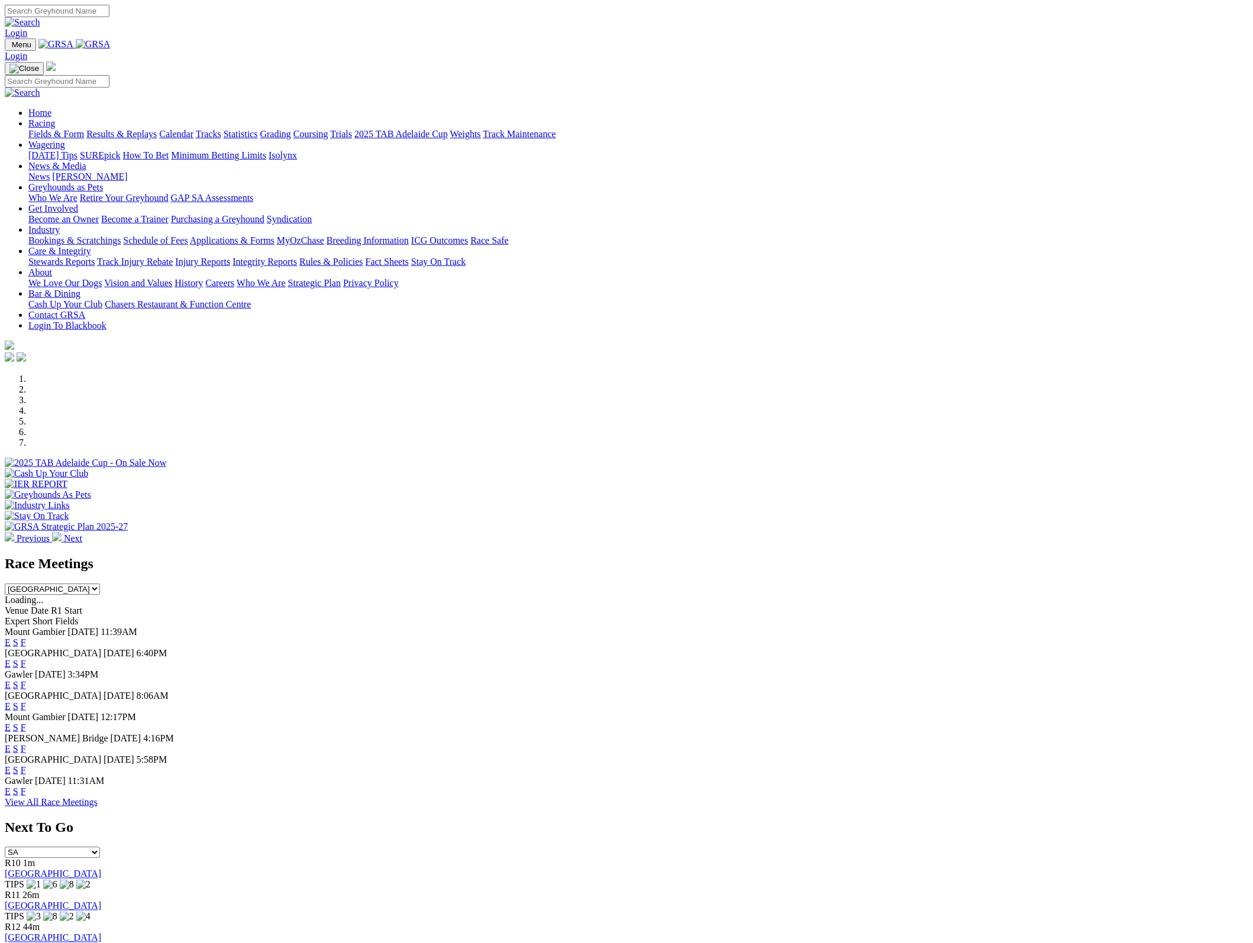
click at [101, 870] on link "[GEOGRAPHIC_DATA]" at bounding box center [53, 875] width 96 height 10
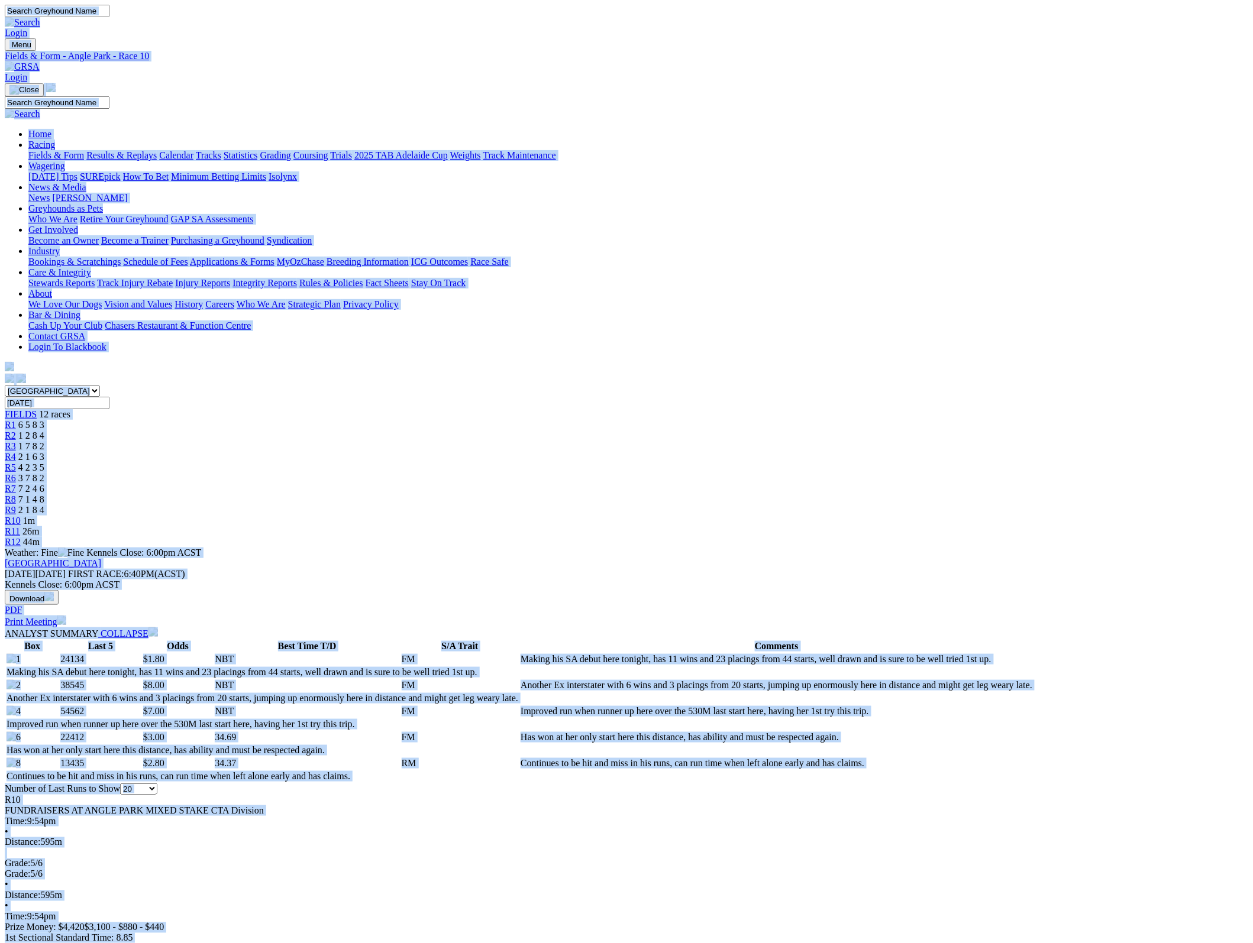
click at [40, 62] on img at bounding box center [22, 67] width 35 height 11
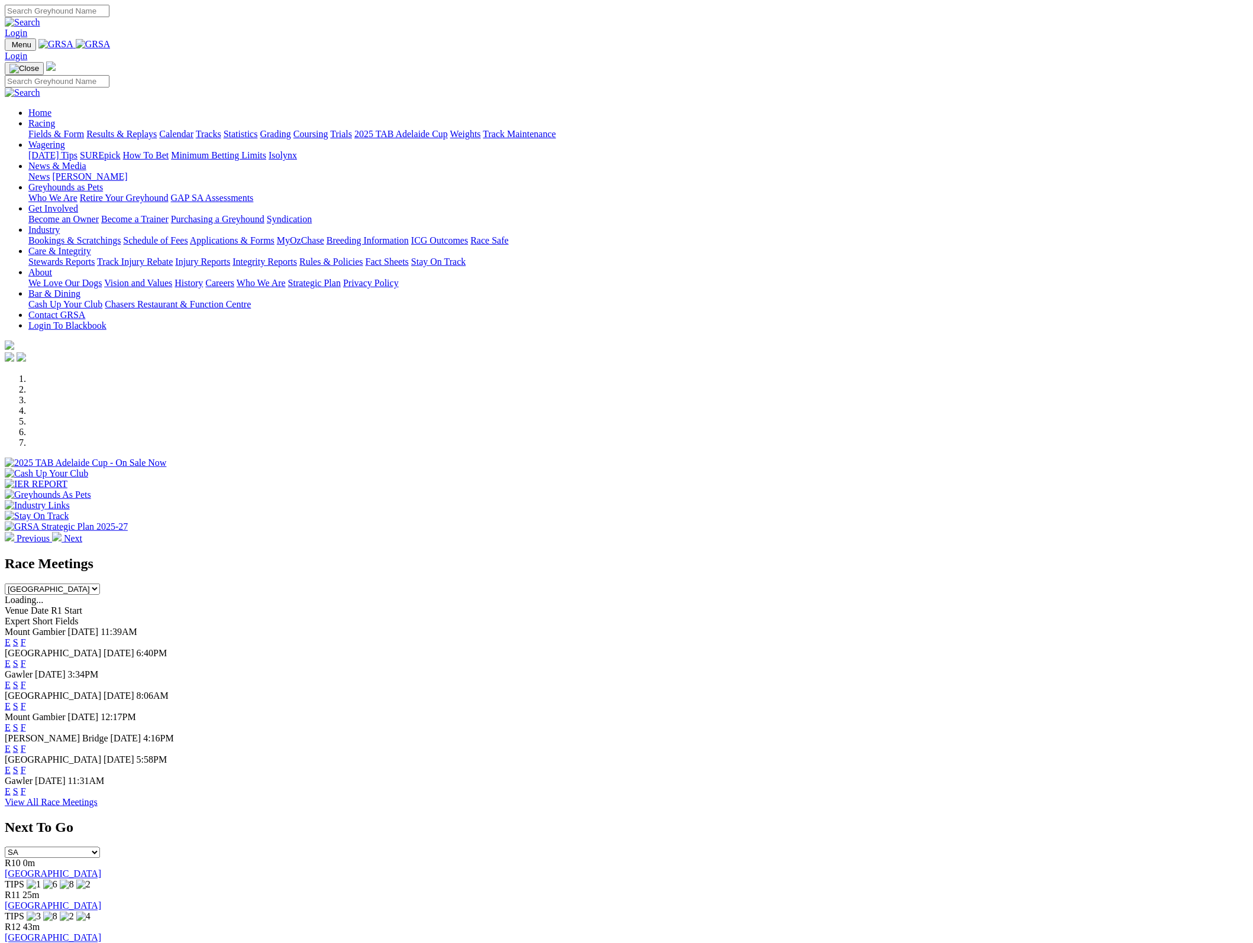
select select "TAS"
click at [100, 848] on select "SA [GEOGRAPHIC_DATA] [GEOGRAPHIC_DATA] [GEOGRAPHIC_DATA] [GEOGRAPHIC_DATA] [GEO…" at bounding box center [52, 853] width 95 height 11
click at [49, 870] on link "Launceston" at bounding box center [27, 875] width 44 height 10
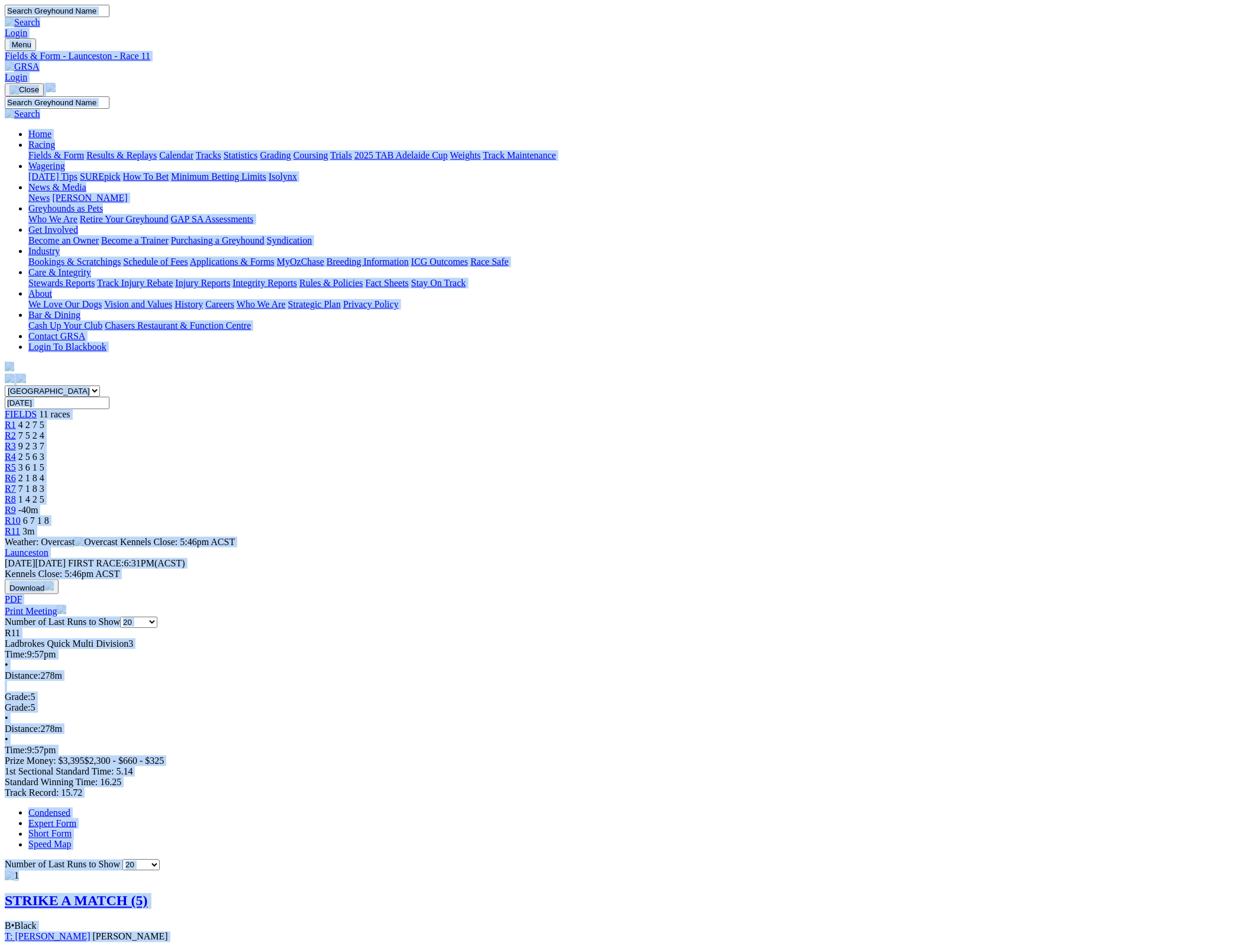
copy body "Login Menu Fields & Form - Launceston - Race 11 Login Home Racing Fields & Form…"
click at [40, 62] on img at bounding box center [22, 67] width 35 height 11
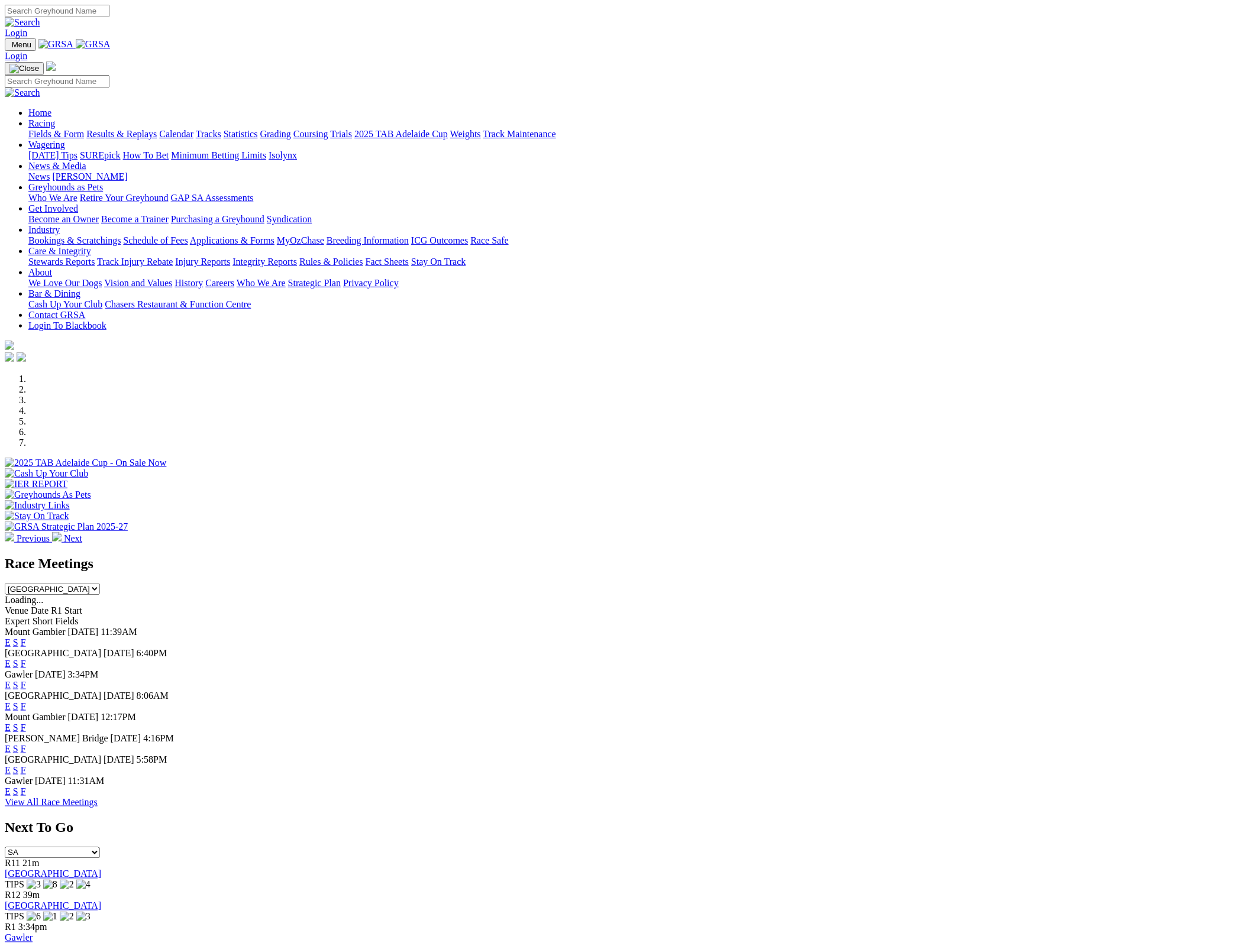
select select "WA"
click at [100, 848] on select "SA [GEOGRAPHIC_DATA] [GEOGRAPHIC_DATA] [GEOGRAPHIC_DATA] [GEOGRAPHIC_DATA] [GEO…" at bounding box center [52, 853] width 95 height 11
click at [923, 859] on div "R9 17m [GEOGRAPHIC_DATA] TIPS" at bounding box center [626, 875] width 1243 height 32
click at [49, 870] on link "Cannington" at bounding box center [27, 875] width 44 height 10
